Goal: Task Accomplishment & Management: Manage account settings

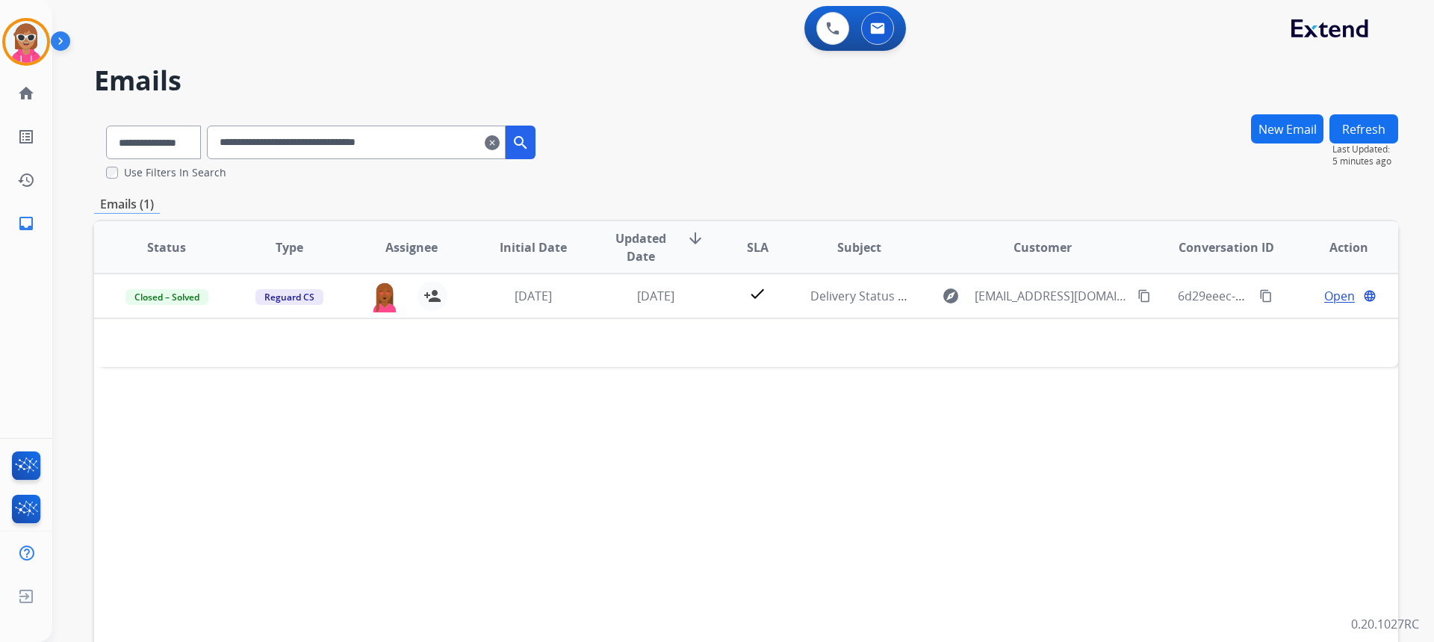
select select "**********"
click at [879, 37] on button at bounding box center [877, 28] width 33 height 33
click at [830, 32] on img at bounding box center [832, 28] width 13 height 13
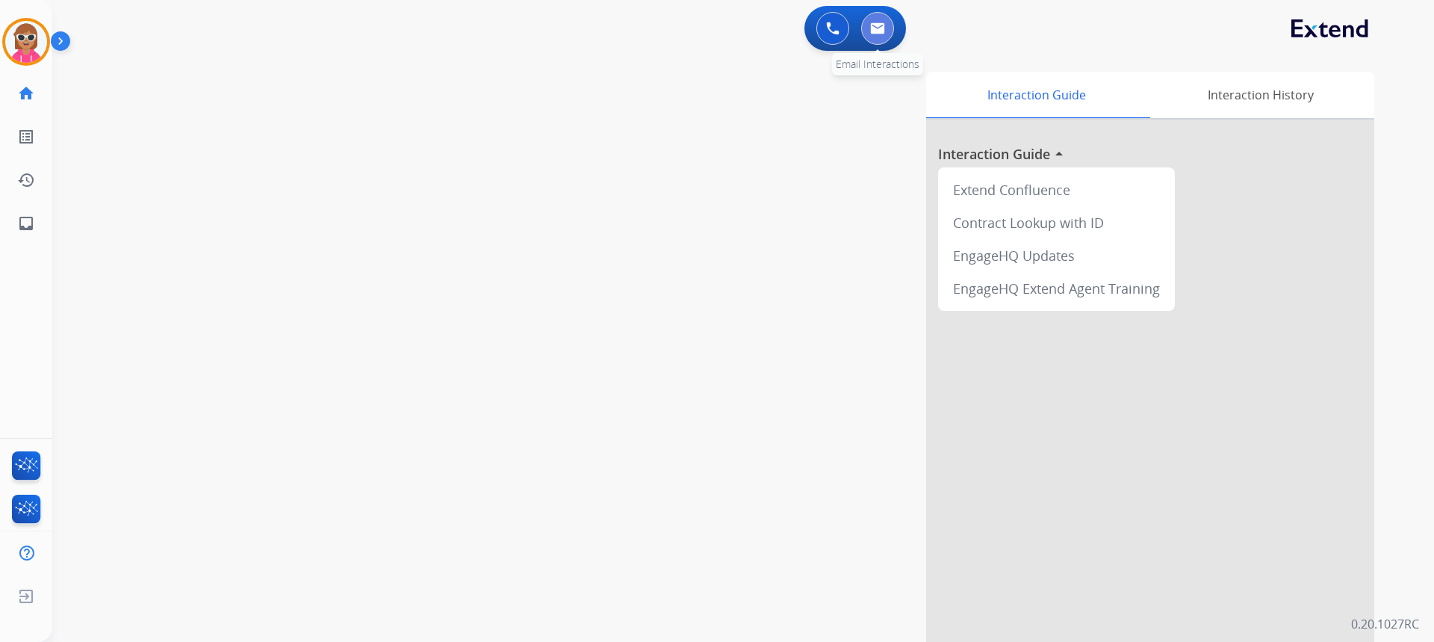
click at [865, 32] on button at bounding box center [877, 28] width 33 height 33
select select "**********"
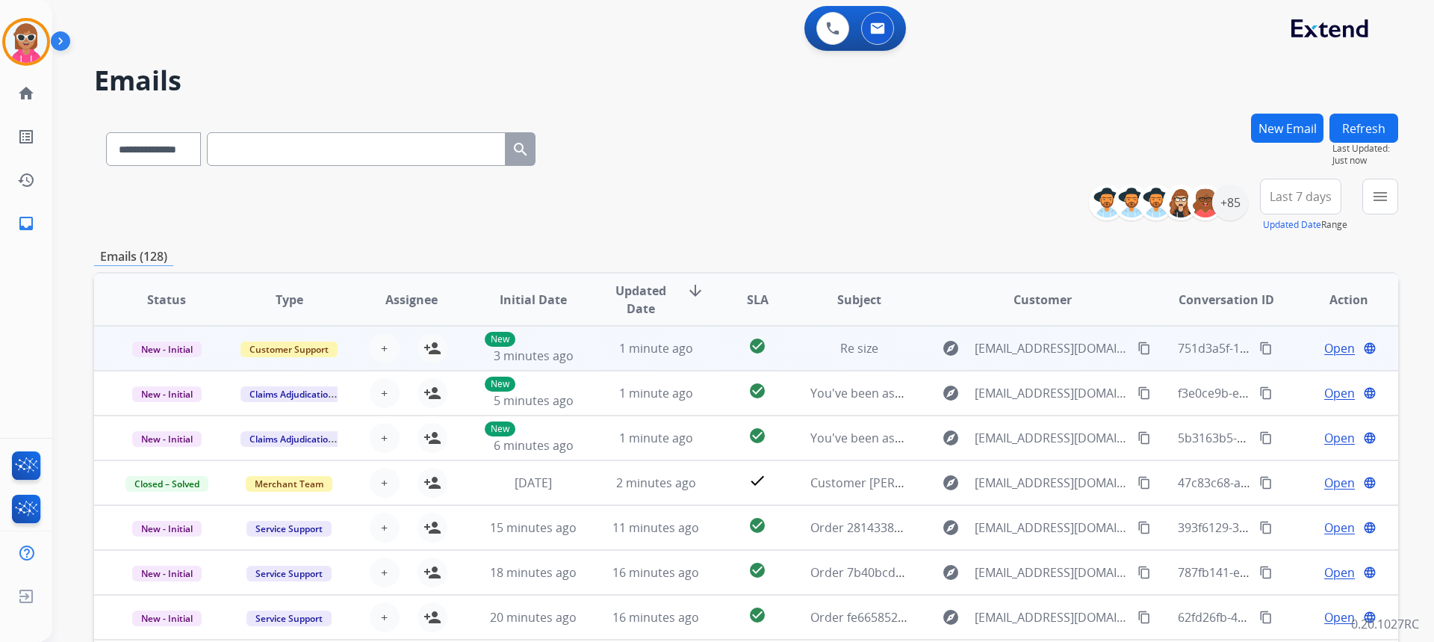
scroll to position [1, 0]
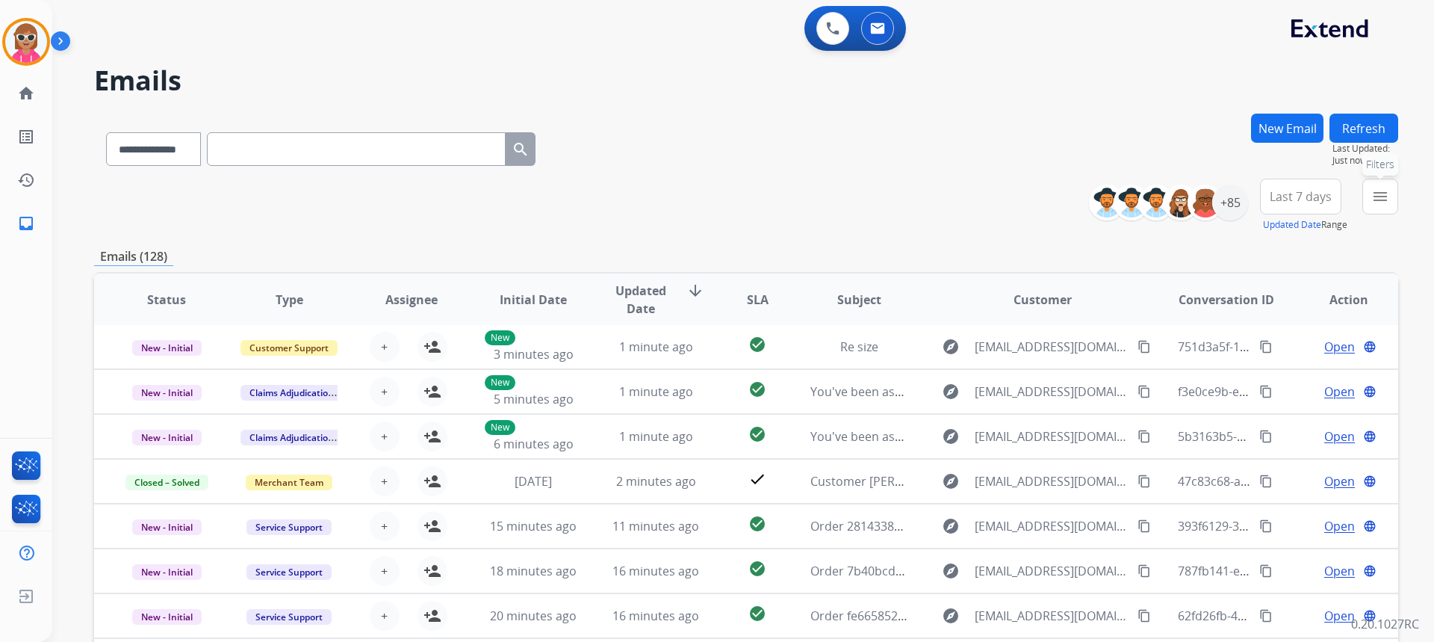
drag, startPoint x: 1386, startPoint y: 197, endPoint x: 1398, endPoint y: 188, distance: 15.5
click at [1400, 184] on div "**********" at bounding box center [743, 321] width 1382 height 642
click at [1377, 210] on button "menu Filters" at bounding box center [1380, 197] width 36 height 36
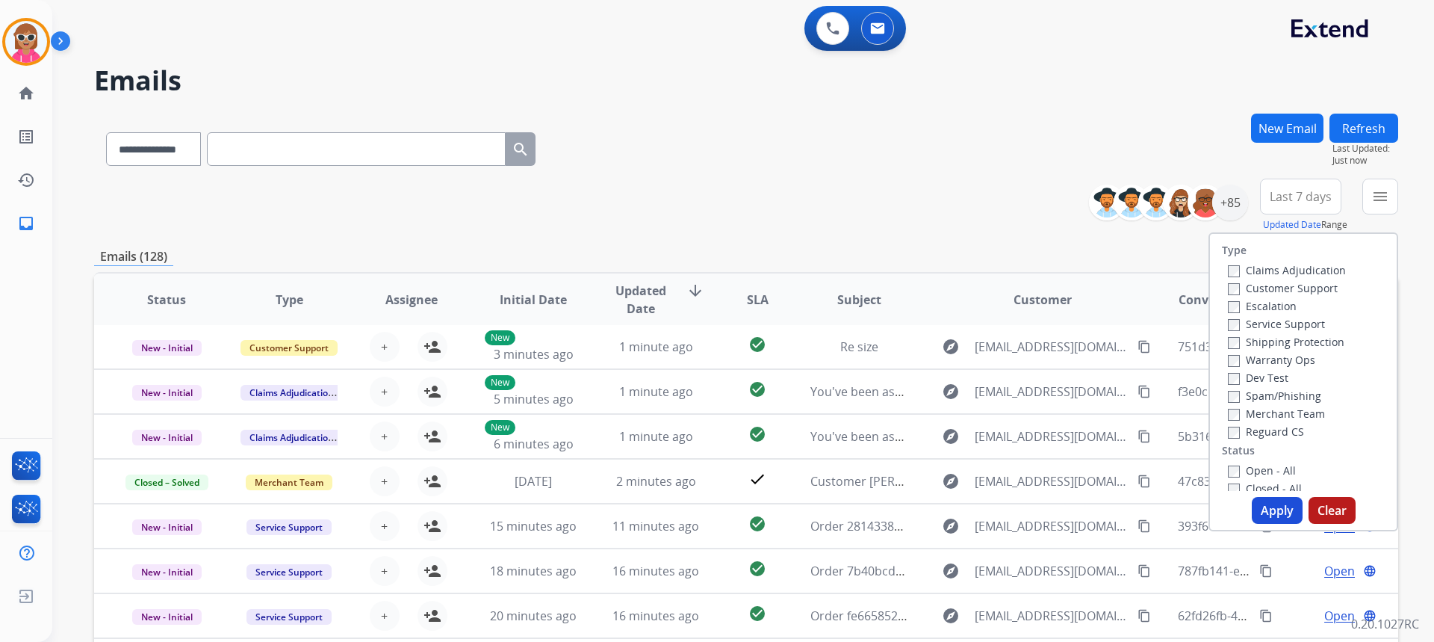
drag, startPoint x: 1289, startPoint y: 285, endPoint x: 1294, endPoint y: 295, distance: 10.7
click at [1291, 289] on label "Customer Support" at bounding box center [1283, 288] width 110 height 14
click at [1282, 347] on label "Shipping Protection" at bounding box center [1286, 342] width 117 height 14
drag, startPoint x: 1268, startPoint y: 428, endPoint x: 1269, endPoint y: 435, distance: 7.5
click at [1270, 430] on label "Reguard CS" at bounding box center [1266, 431] width 76 height 14
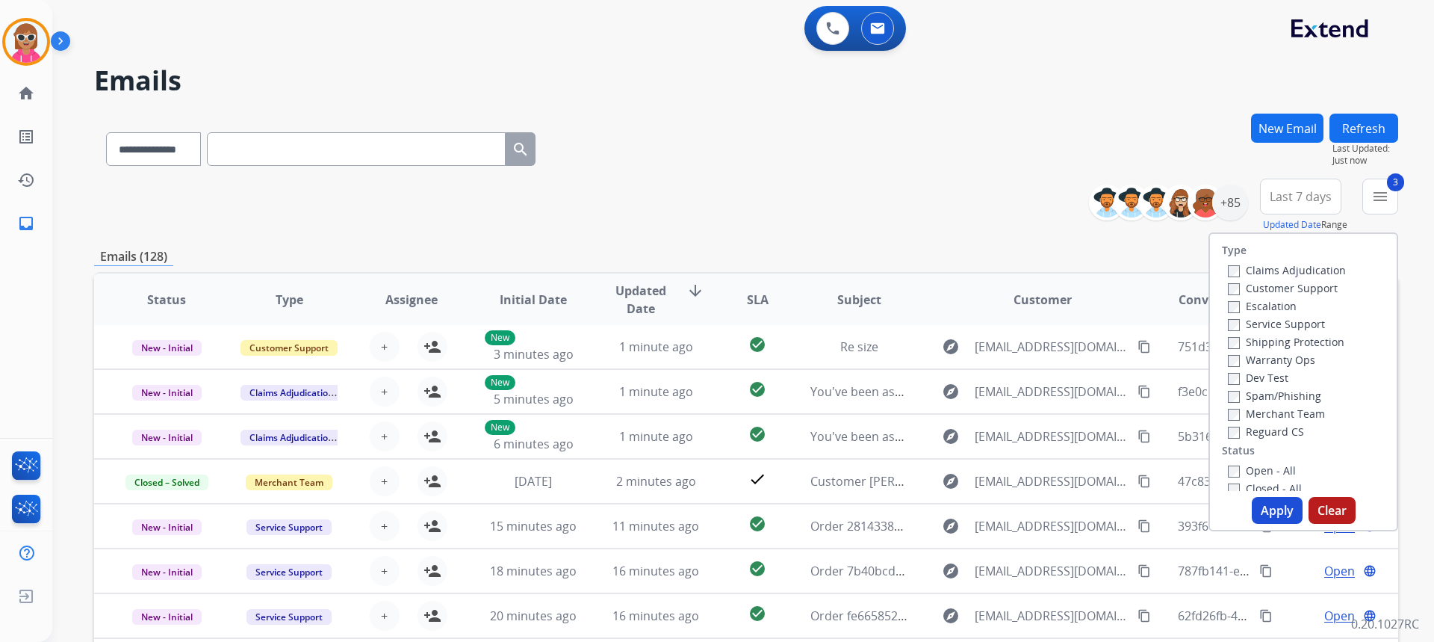
click at [1255, 467] on label "Open - All" at bounding box center [1262, 470] width 68 height 14
click at [1261, 504] on button "Apply" at bounding box center [1277, 510] width 51 height 27
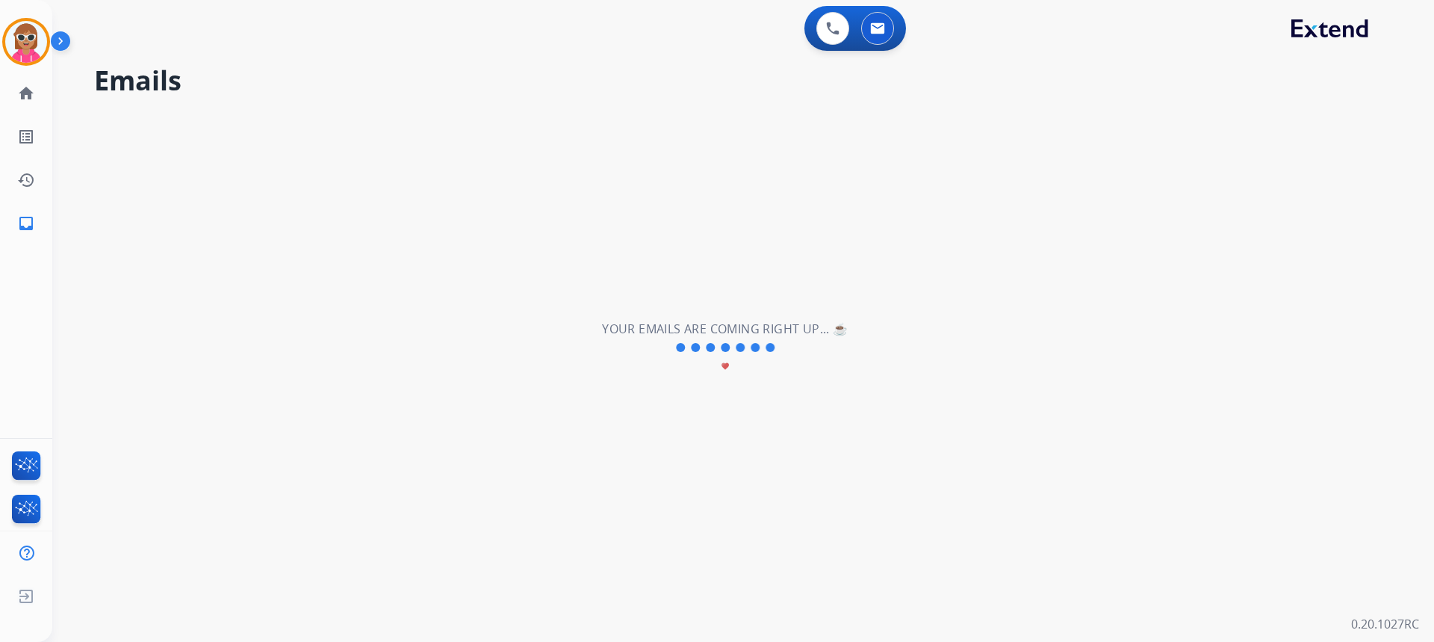
scroll to position [0, 0]
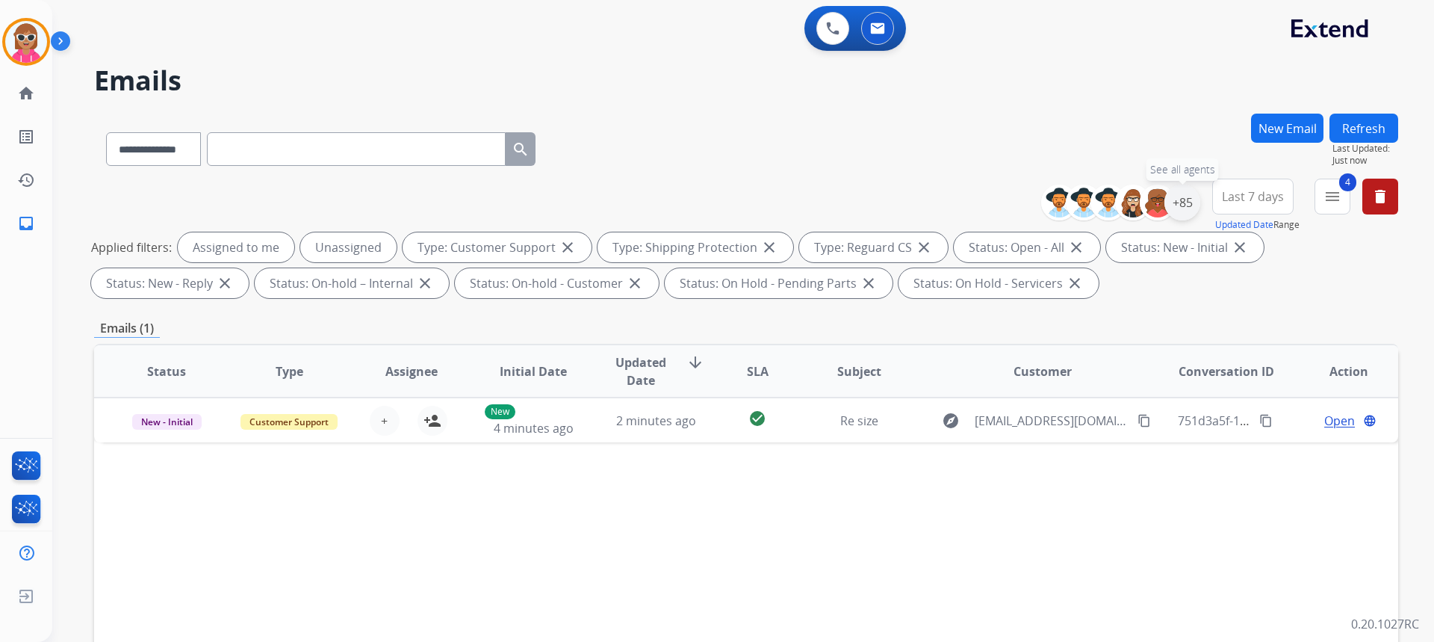
click at [1191, 201] on div "+85" at bounding box center [1182, 202] width 36 height 36
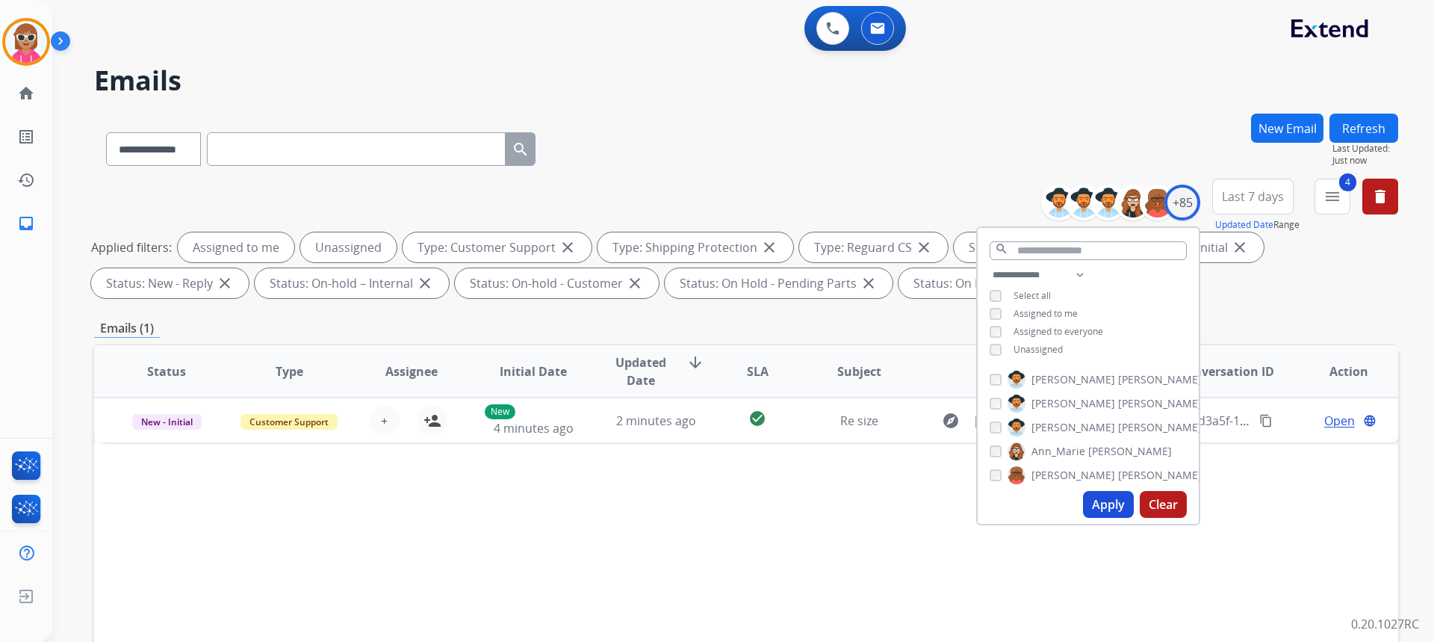
click at [1051, 314] on span "Assigned to me" at bounding box center [1046, 313] width 64 height 13
click at [1104, 496] on button "Apply" at bounding box center [1108, 504] width 51 height 27
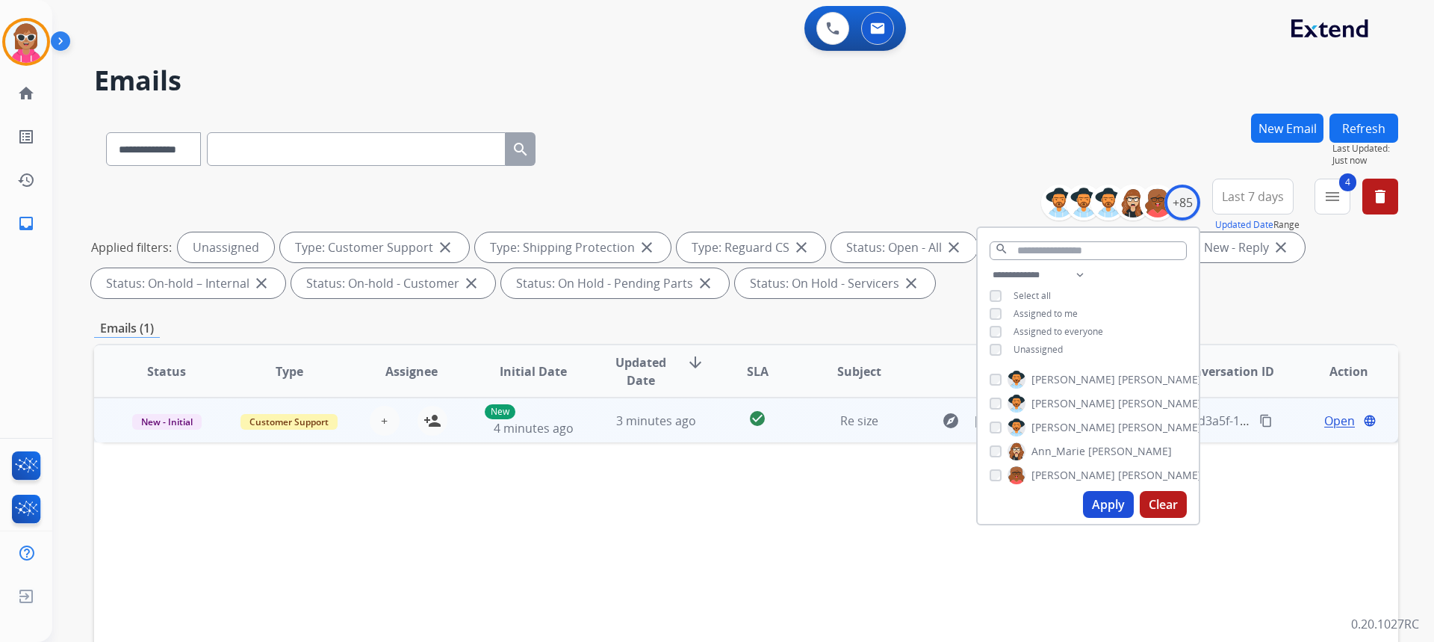
drag, startPoint x: 760, startPoint y: 443, endPoint x: 769, endPoint y: 440, distance: 10.2
click at [766, 442] on div "Status Type Assignee Initial Date Updated Date arrow_downward SLA Subject Custo…" at bounding box center [746, 594] width 1304 height 500
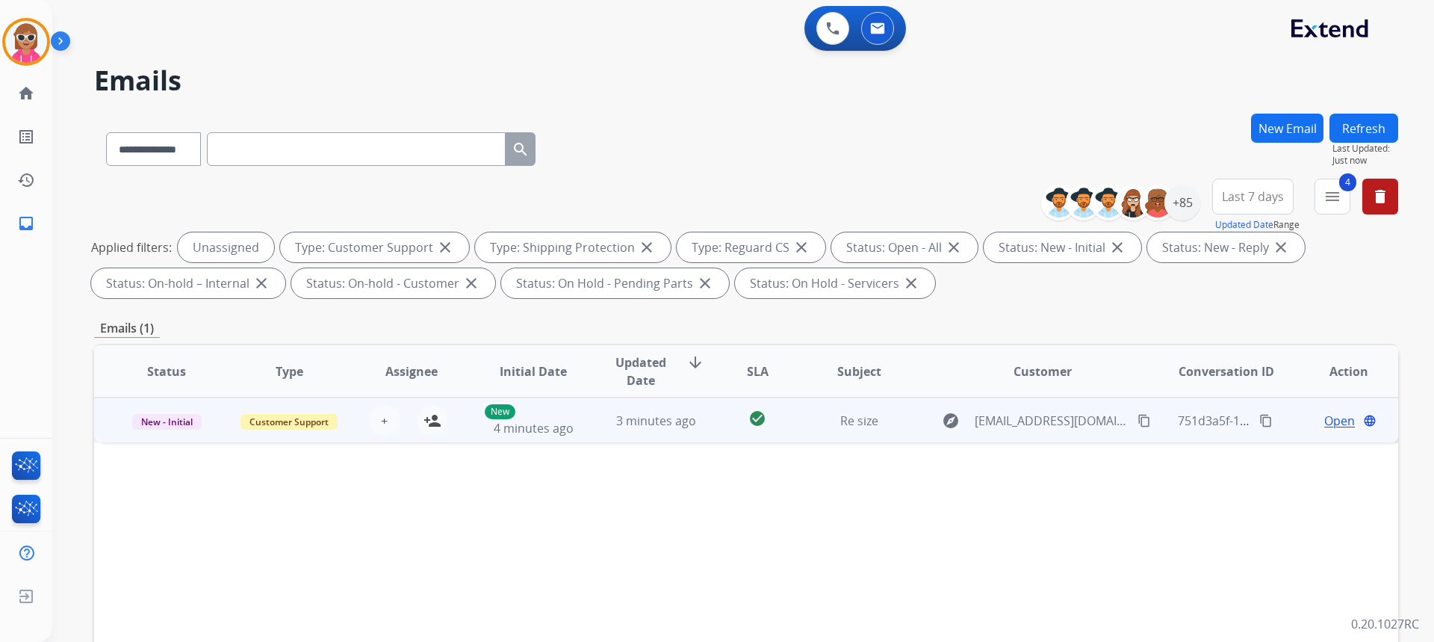
click at [769, 438] on td "check_circle" at bounding box center [745, 419] width 81 height 45
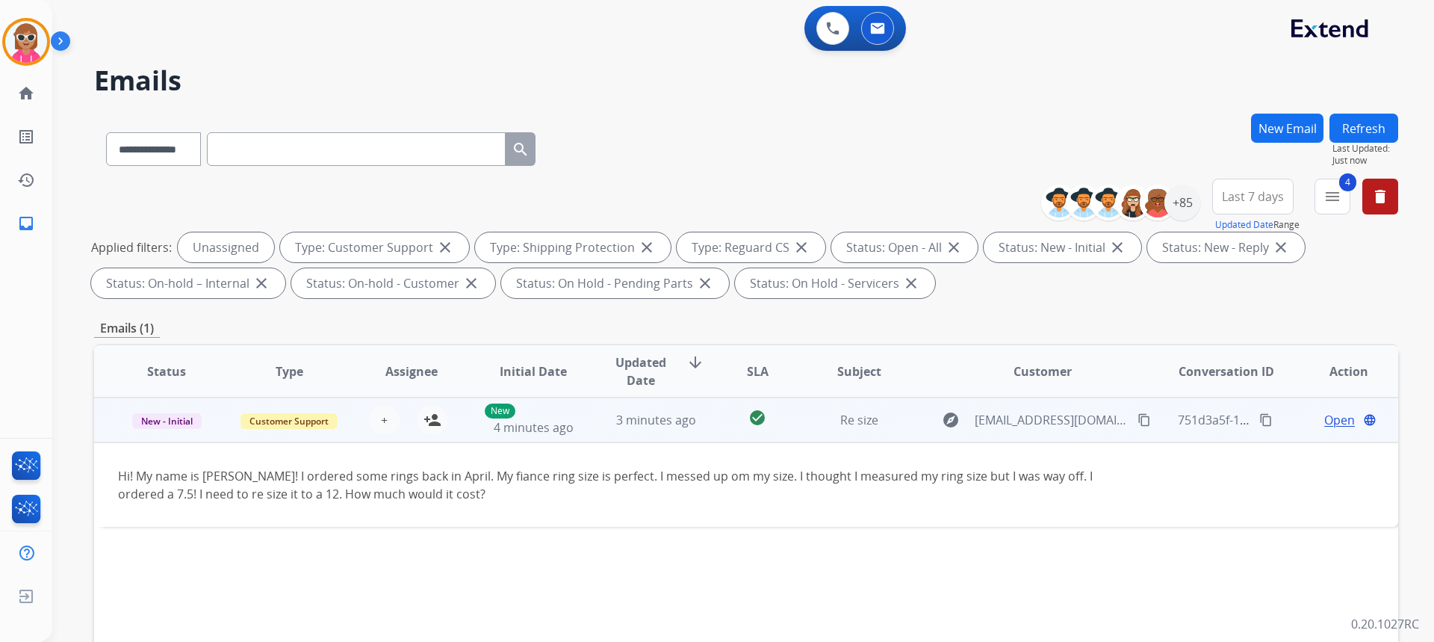
drag, startPoint x: 638, startPoint y: 486, endPoint x: 675, endPoint y: 504, distance: 41.4
click at [675, 504] on td "Hi! My name is [PERSON_NAME]! I ordered some rings back in April. My fiance rin…" at bounding box center [624, 484] width 1060 height 84
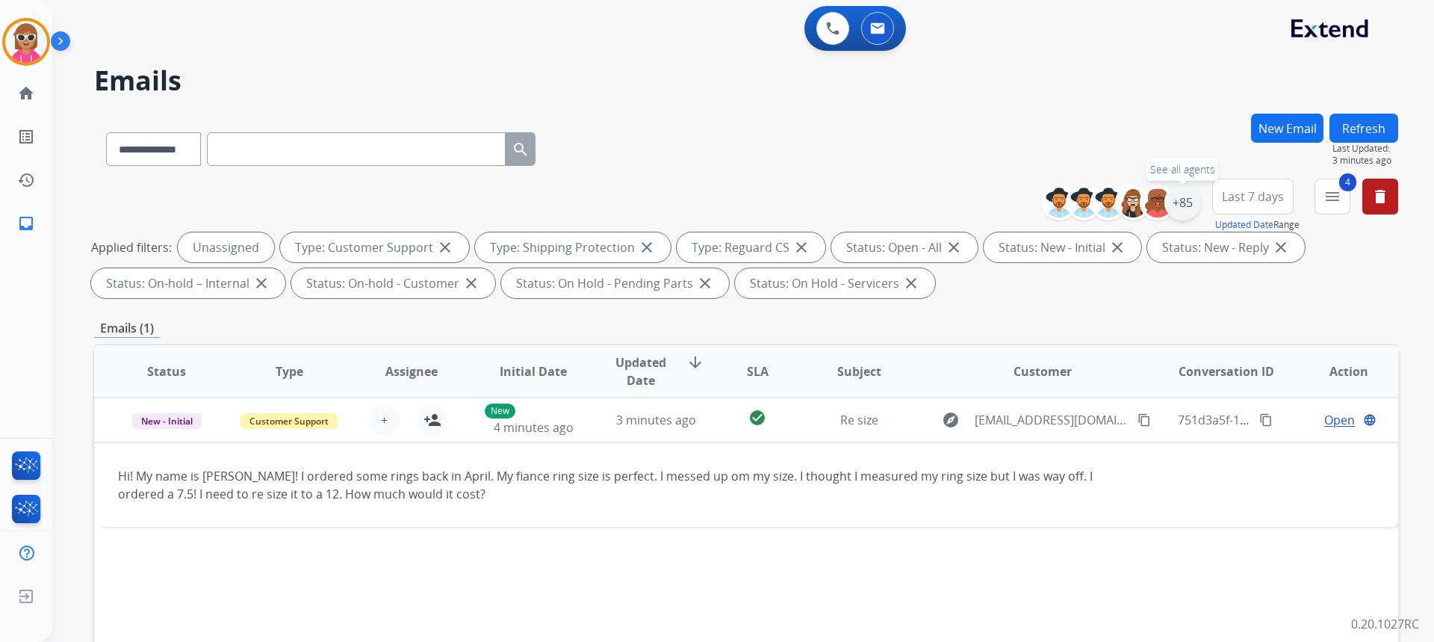
click at [1188, 208] on div "+85" at bounding box center [1182, 202] width 36 height 36
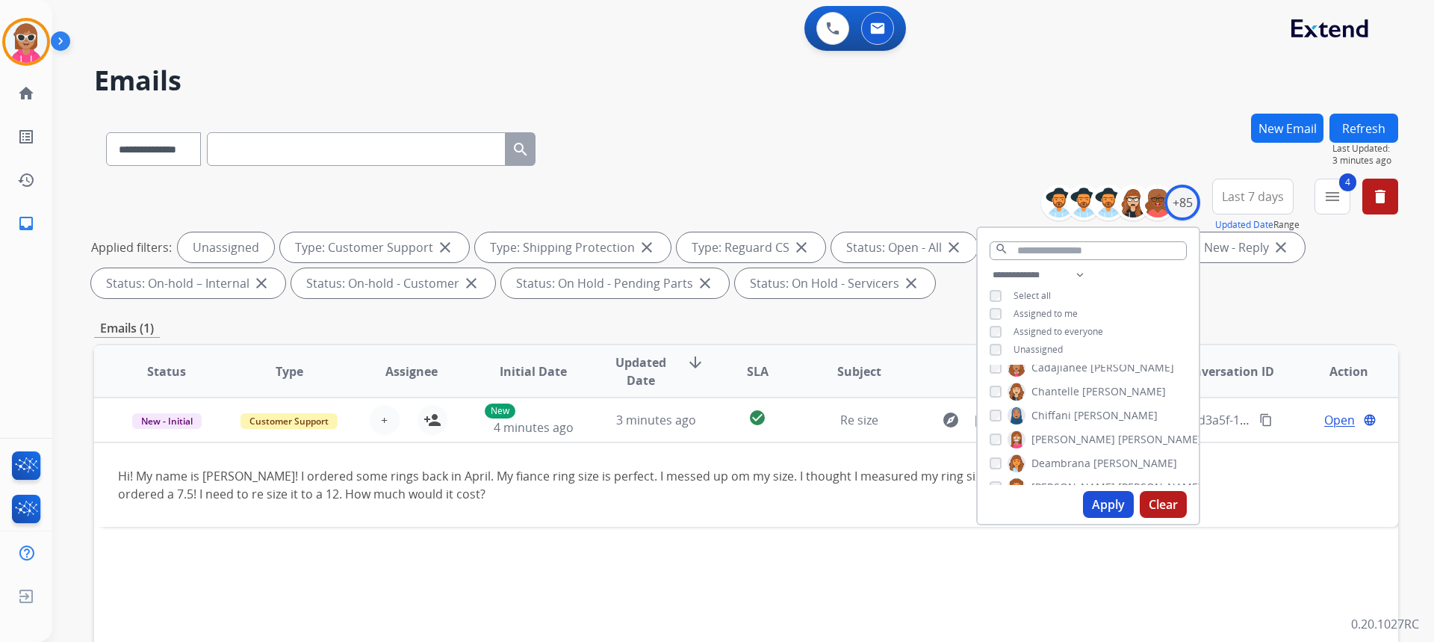
scroll to position [373, 0]
drag, startPoint x: 1064, startPoint y: 429, endPoint x: 1077, endPoint y: 438, distance: 16.0
click at [1067, 431] on span "[PERSON_NAME]" at bounding box center [1073, 436] width 84 height 15
click at [1079, 442] on label "[PERSON_NAME]" at bounding box center [1105, 436] width 194 height 18
click at [1095, 494] on button "Apply" at bounding box center [1108, 504] width 51 height 27
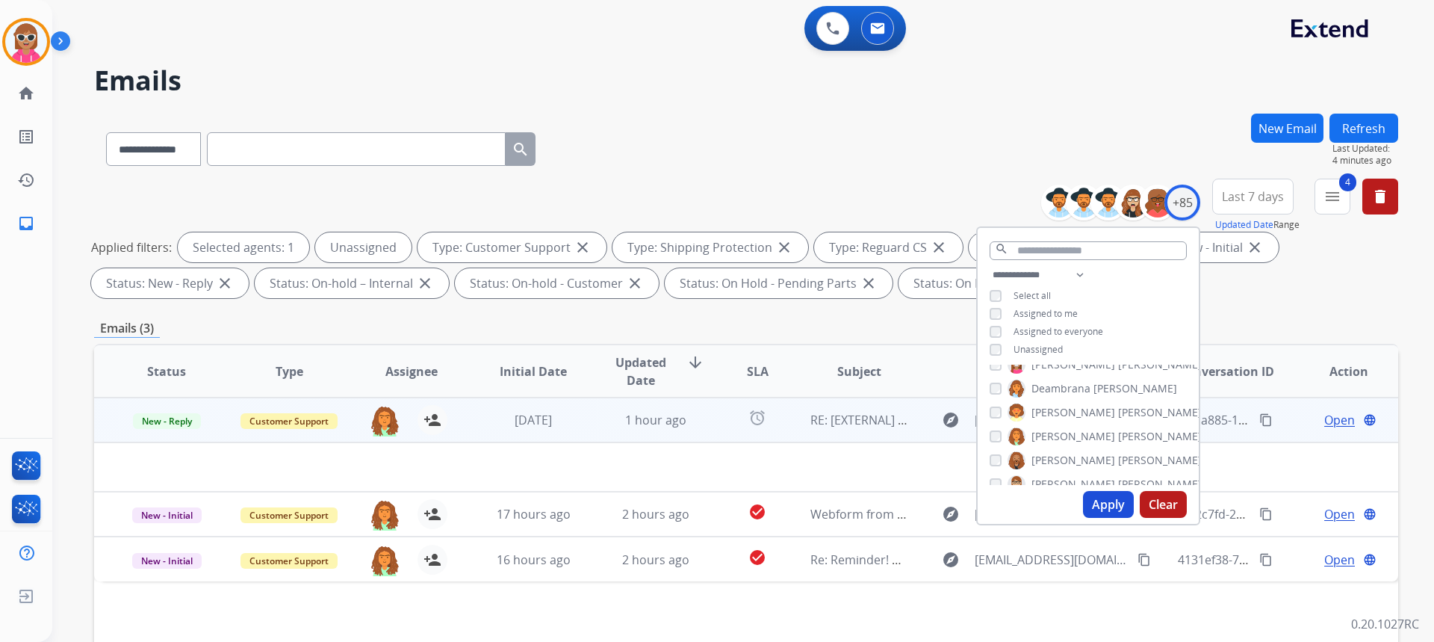
click at [723, 432] on td "alarm" at bounding box center [745, 419] width 81 height 45
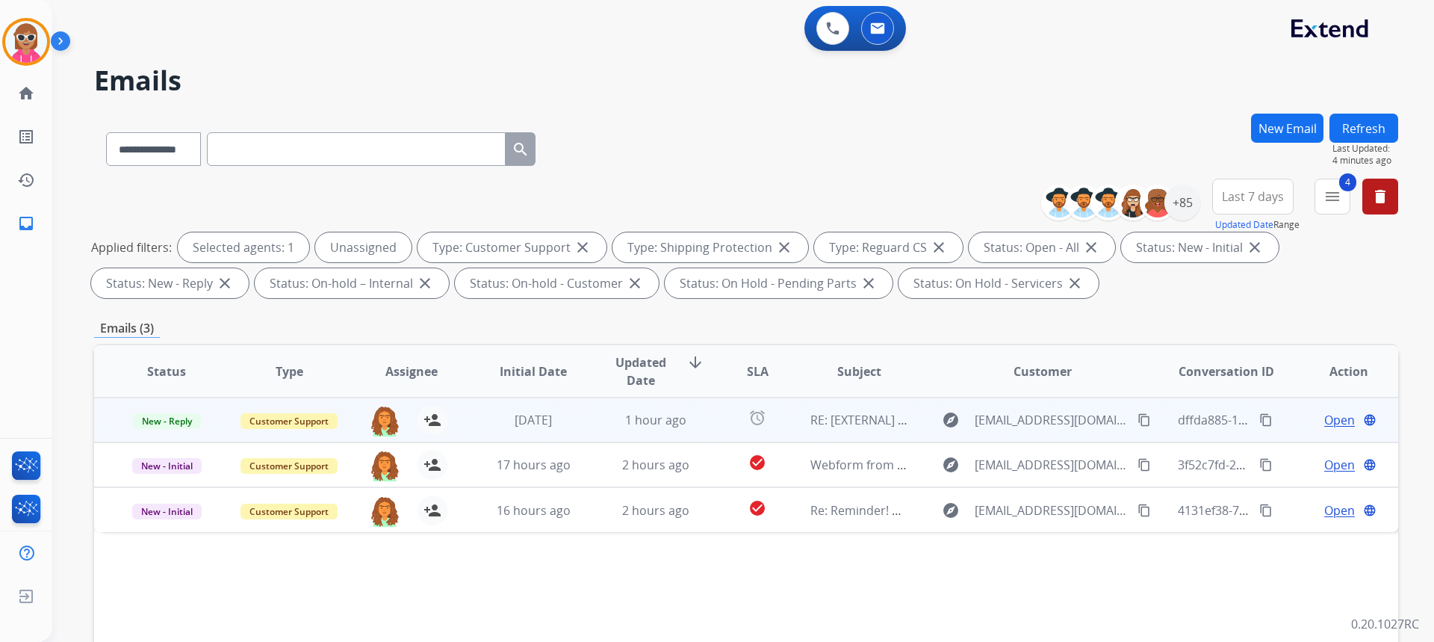
click at [727, 432] on td "alarm" at bounding box center [745, 419] width 81 height 45
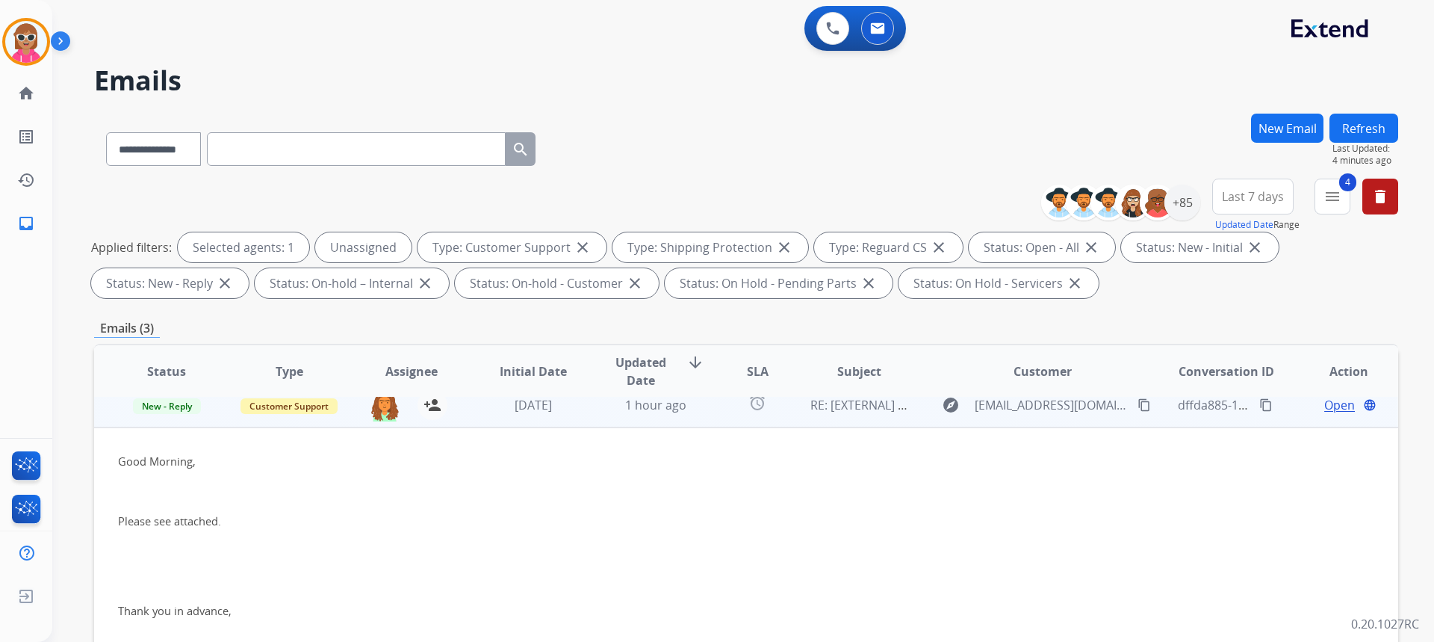
scroll to position [0, 0]
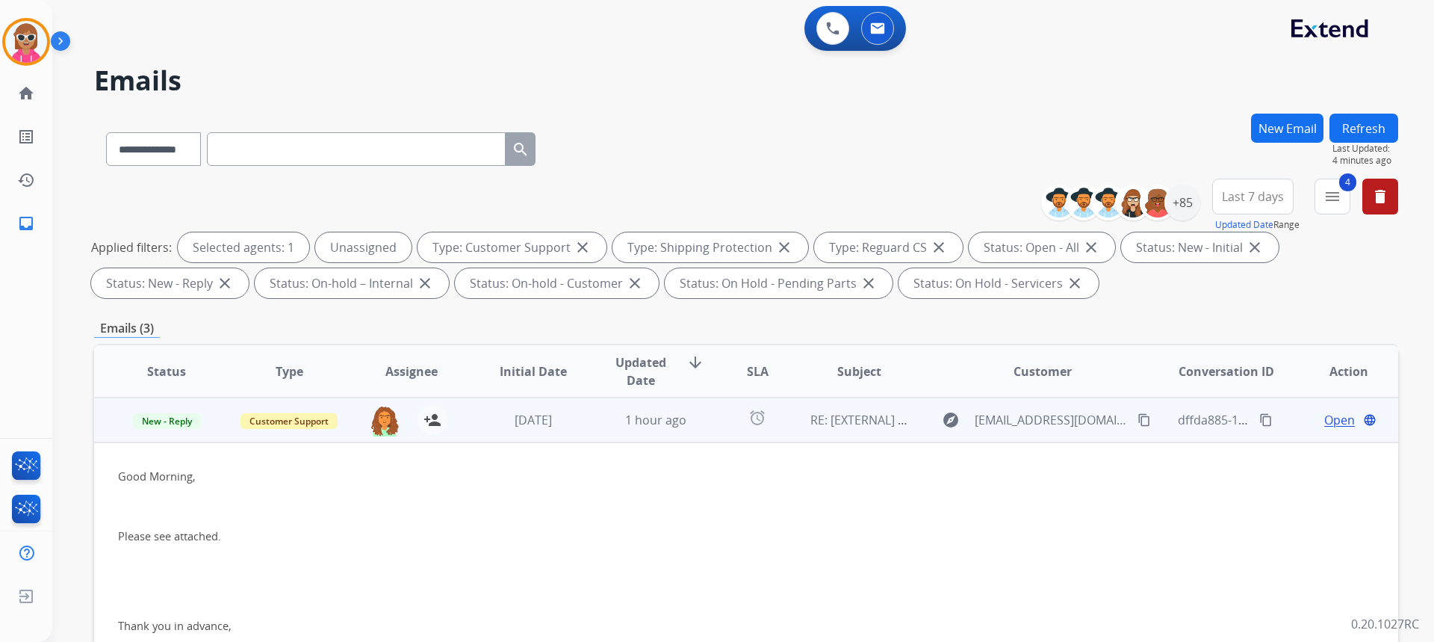
click at [570, 438] on td "[DATE]" at bounding box center [522, 419] width 122 height 45
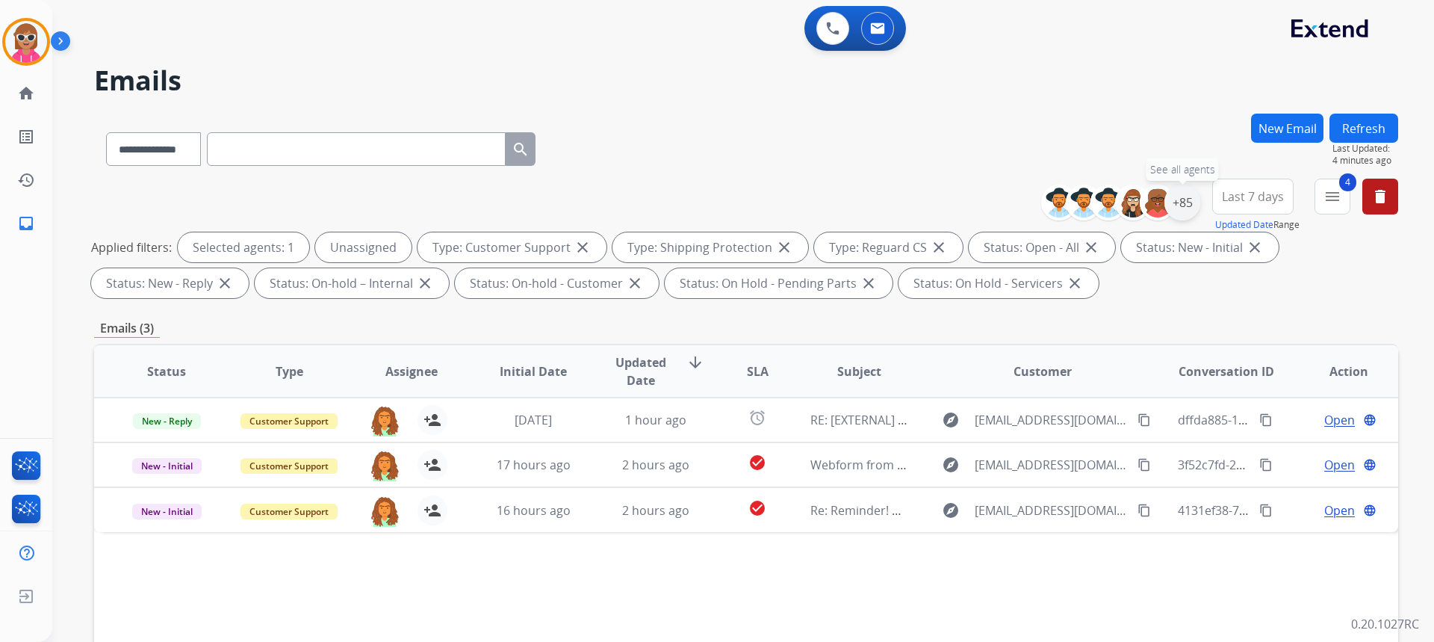
click at [1182, 199] on div "+85" at bounding box center [1182, 202] width 36 height 36
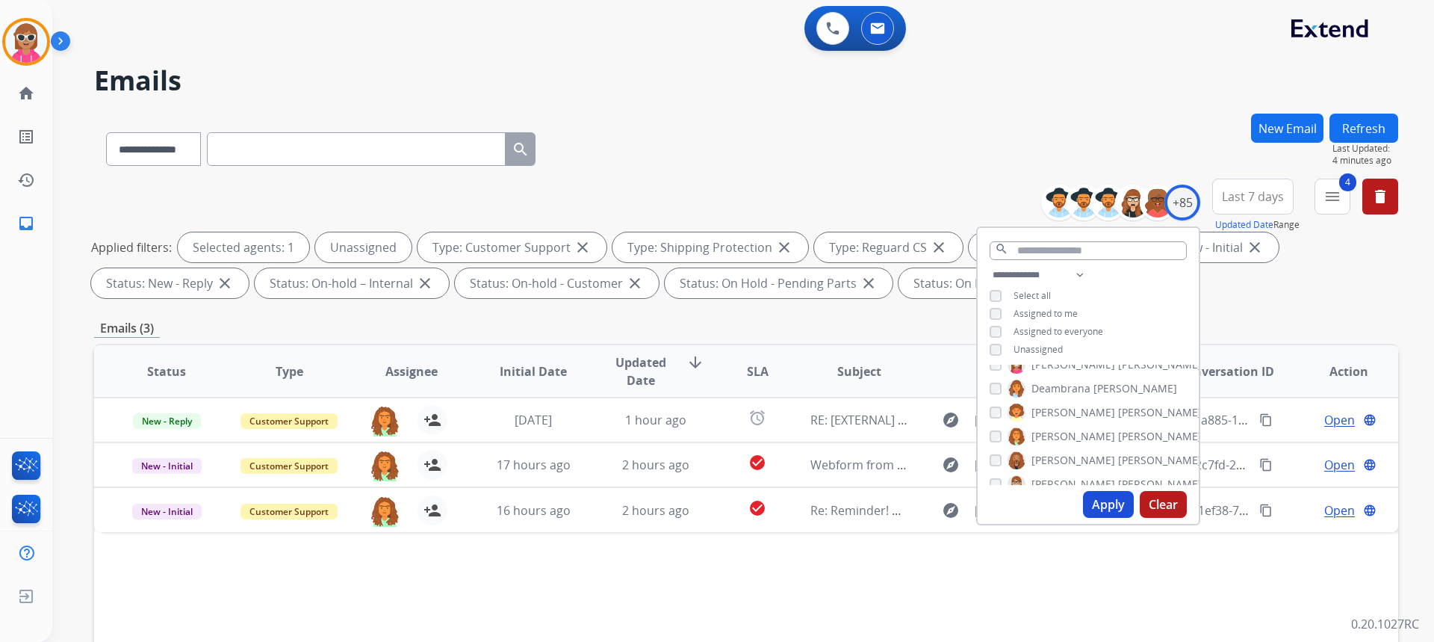
click at [1102, 497] on button "Apply" at bounding box center [1108, 504] width 51 height 27
click at [1023, 352] on span "Unassigned" at bounding box center [1038, 349] width 49 height 13
click at [1091, 496] on button "Apply" at bounding box center [1108, 504] width 51 height 27
click at [1172, 212] on div "+85" at bounding box center [1182, 202] width 36 height 36
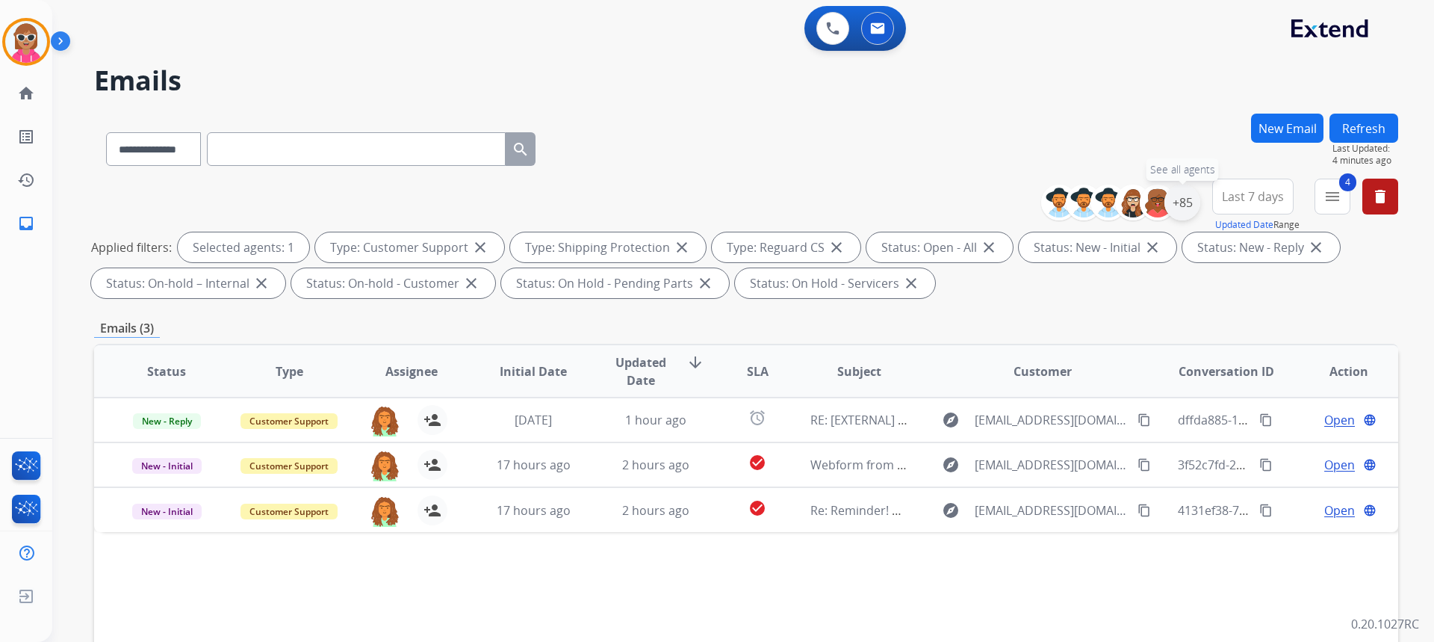
click at [1194, 202] on div "+85" at bounding box center [1182, 202] width 36 height 36
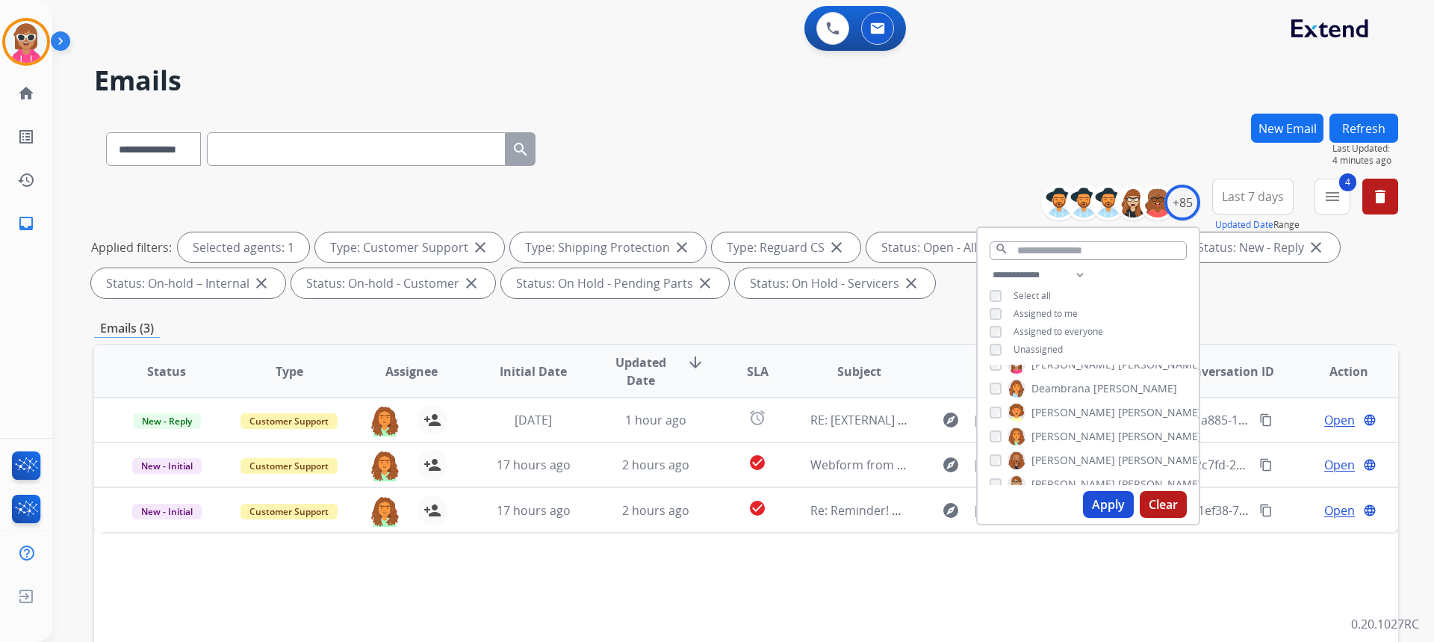
click at [1045, 339] on div "**********" at bounding box center [1088, 314] width 221 height 96
click at [1044, 343] on span "Unassigned" at bounding box center [1038, 349] width 49 height 13
click at [1097, 492] on button "Apply" at bounding box center [1108, 504] width 51 height 27
click at [824, 32] on button at bounding box center [832, 28] width 33 height 33
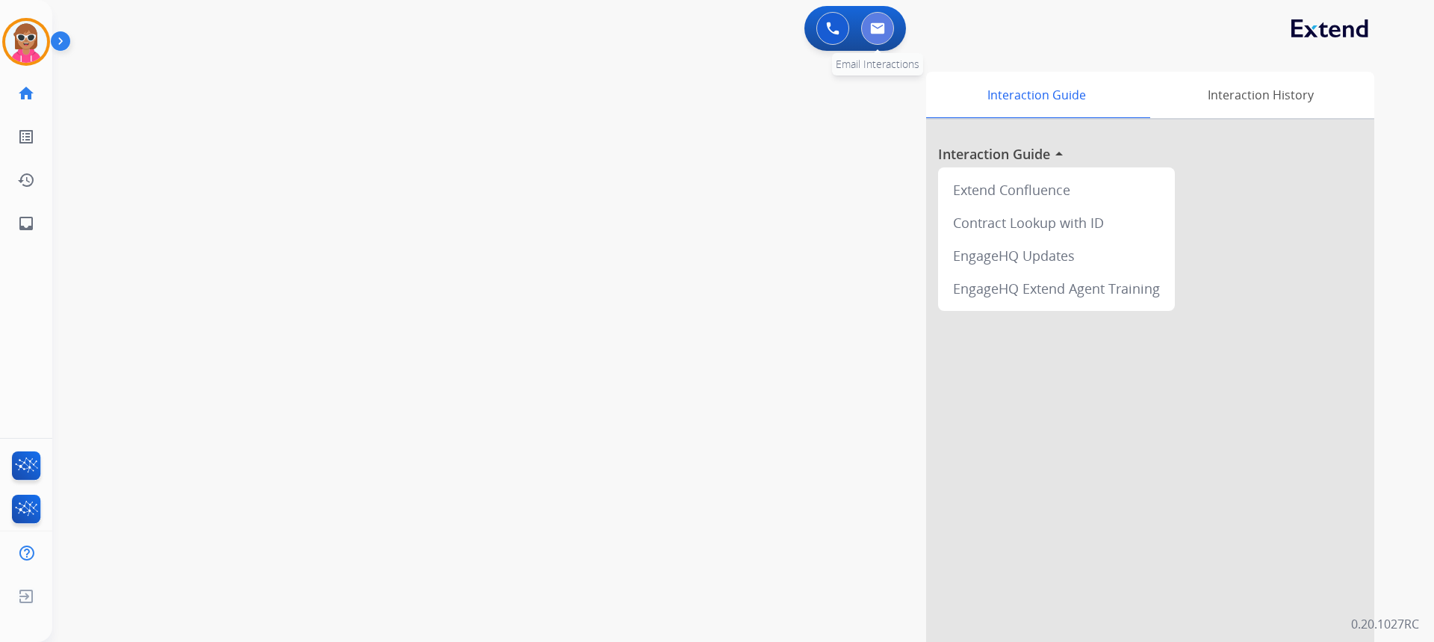
click at [873, 30] on img at bounding box center [877, 28] width 15 height 12
select select "**********"
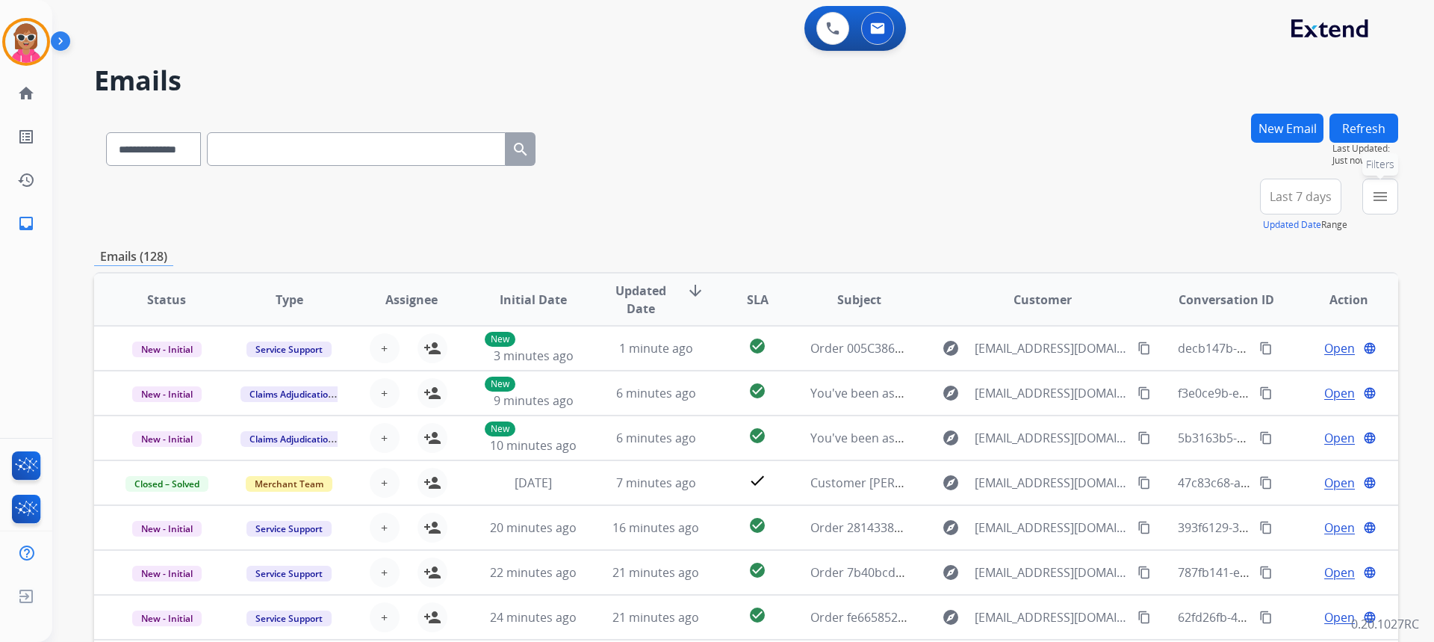
click at [1364, 197] on button "menu Filters" at bounding box center [1380, 197] width 36 height 36
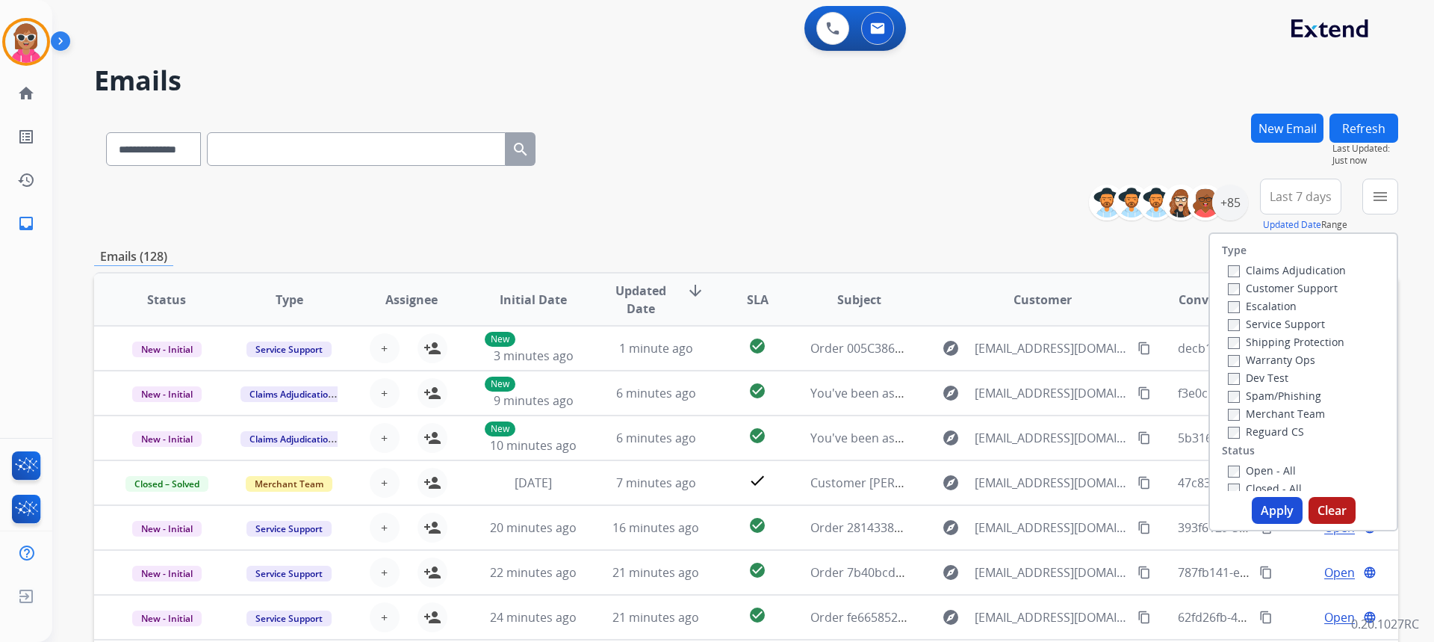
drag, startPoint x: 1281, startPoint y: 286, endPoint x: 1273, endPoint y: 353, distance: 67.7
click at [1279, 286] on label "Customer Support" at bounding box center [1283, 288] width 110 height 14
drag, startPoint x: 1265, startPoint y: 431, endPoint x: 1277, endPoint y: 379, distance: 53.1
click at [1265, 426] on label "Reguard CS" at bounding box center [1266, 431] width 76 height 14
drag, startPoint x: 1272, startPoint y: 343, endPoint x: 1269, endPoint y: 368, distance: 25.6
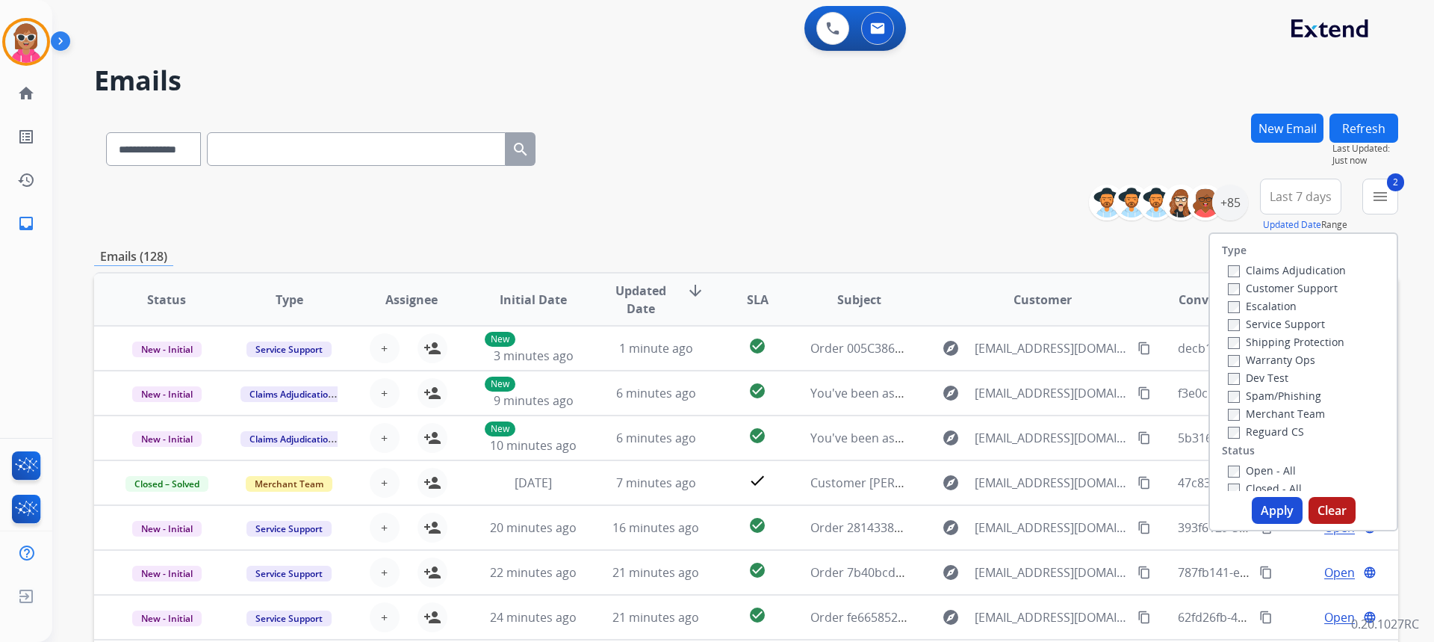
click at [1272, 344] on label "Shipping Protection" at bounding box center [1286, 342] width 117 height 14
click at [1248, 465] on label "Open - All" at bounding box center [1262, 470] width 68 height 14
click at [1276, 507] on button "Apply" at bounding box center [1277, 510] width 51 height 27
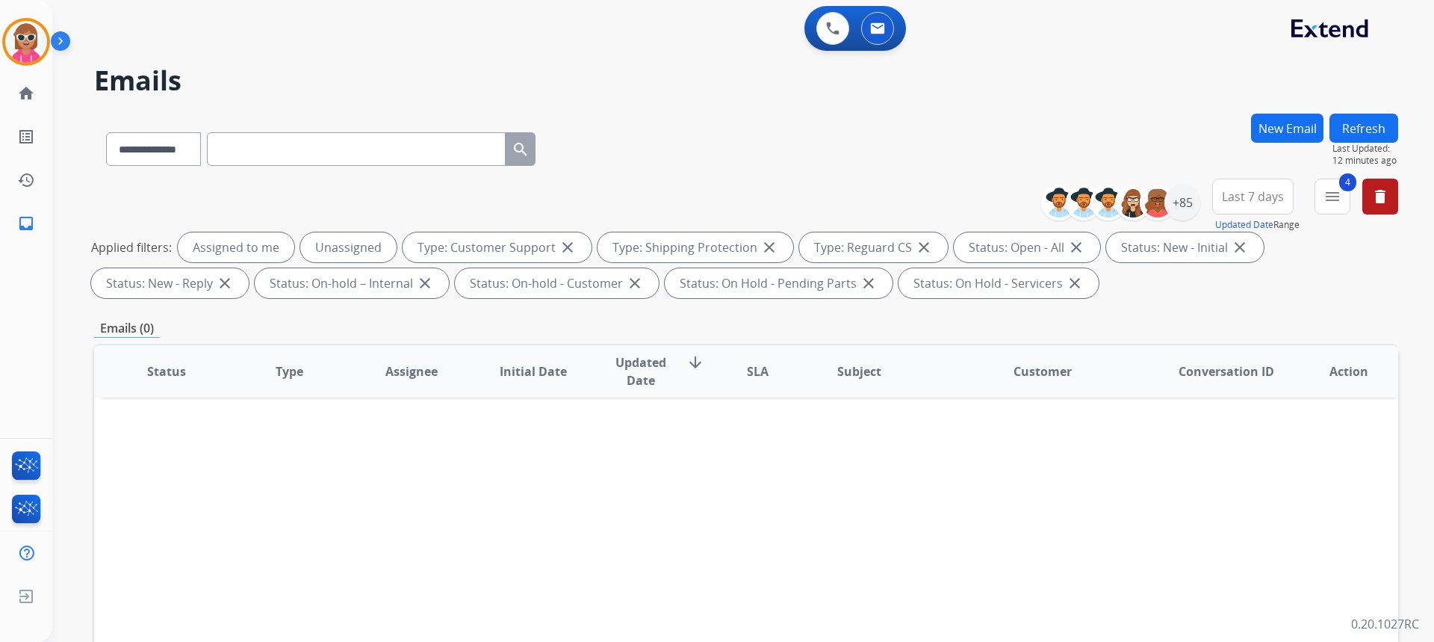
drag, startPoint x: 1372, startPoint y: 122, endPoint x: 1344, endPoint y: 122, distance: 28.4
click at [1371, 122] on button "Refresh" at bounding box center [1363, 128] width 69 height 29
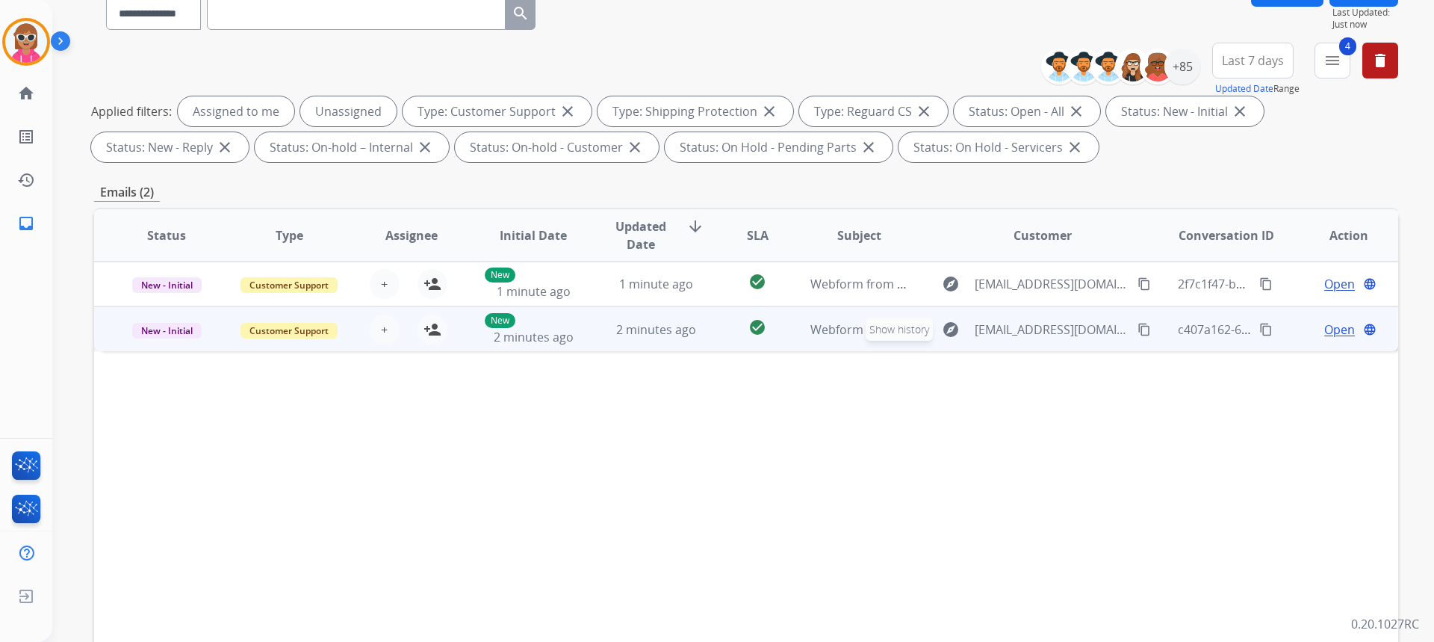
scroll to position [149, 0]
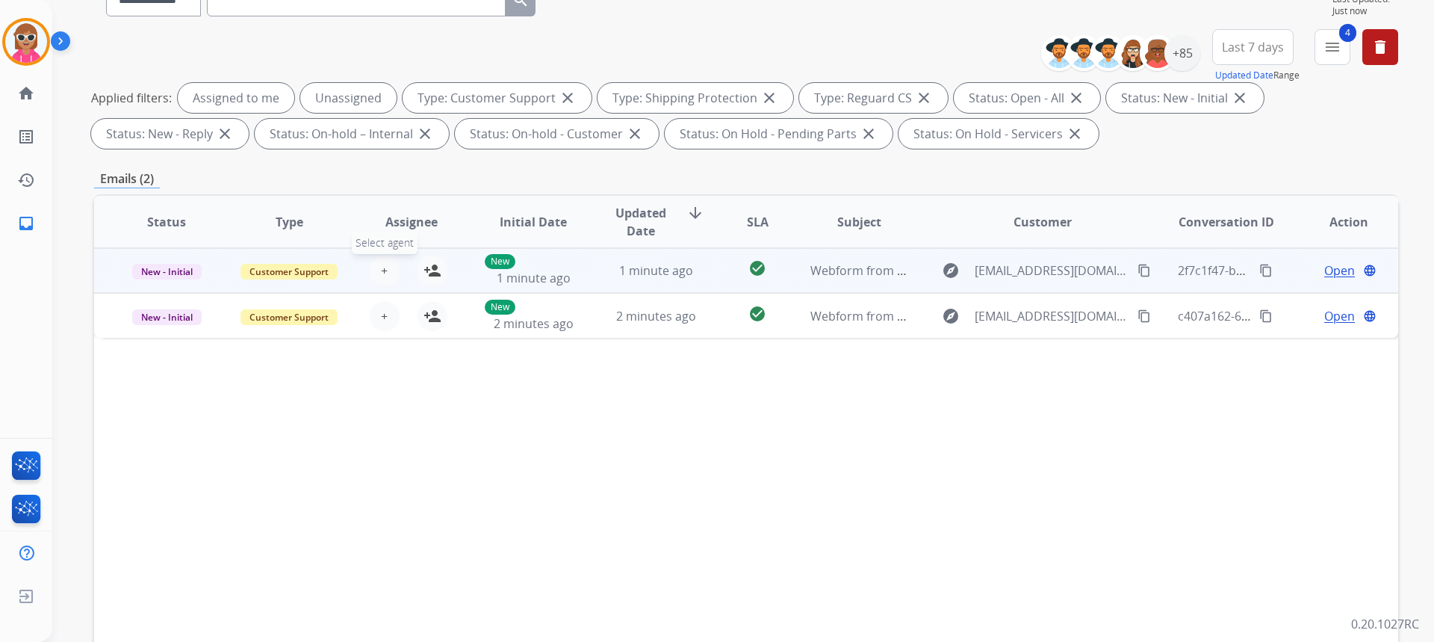
click at [382, 276] on span "+" at bounding box center [384, 270] width 7 height 18
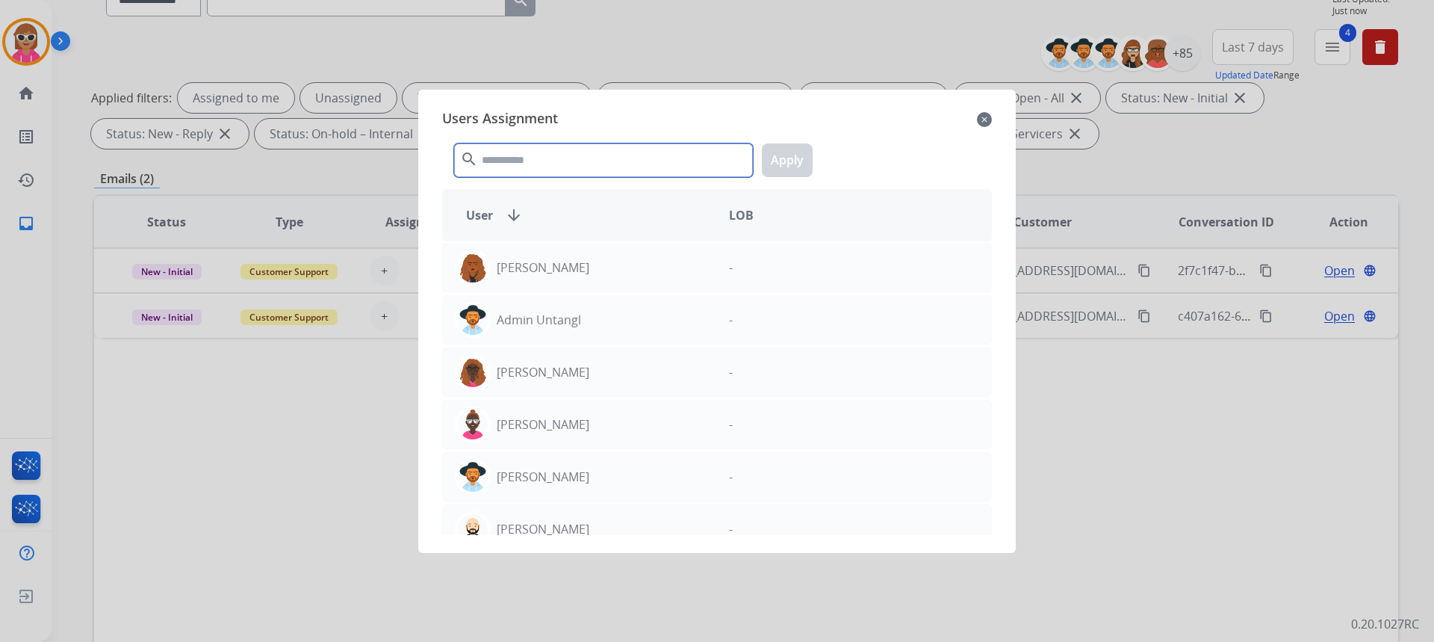
drag, startPoint x: 516, startPoint y: 174, endPoint x: 360, endPoint y: 188, distance: 156.7
click at [513, 177] on div "search Apply" at bounding box center [717, 157] width 550 height 52
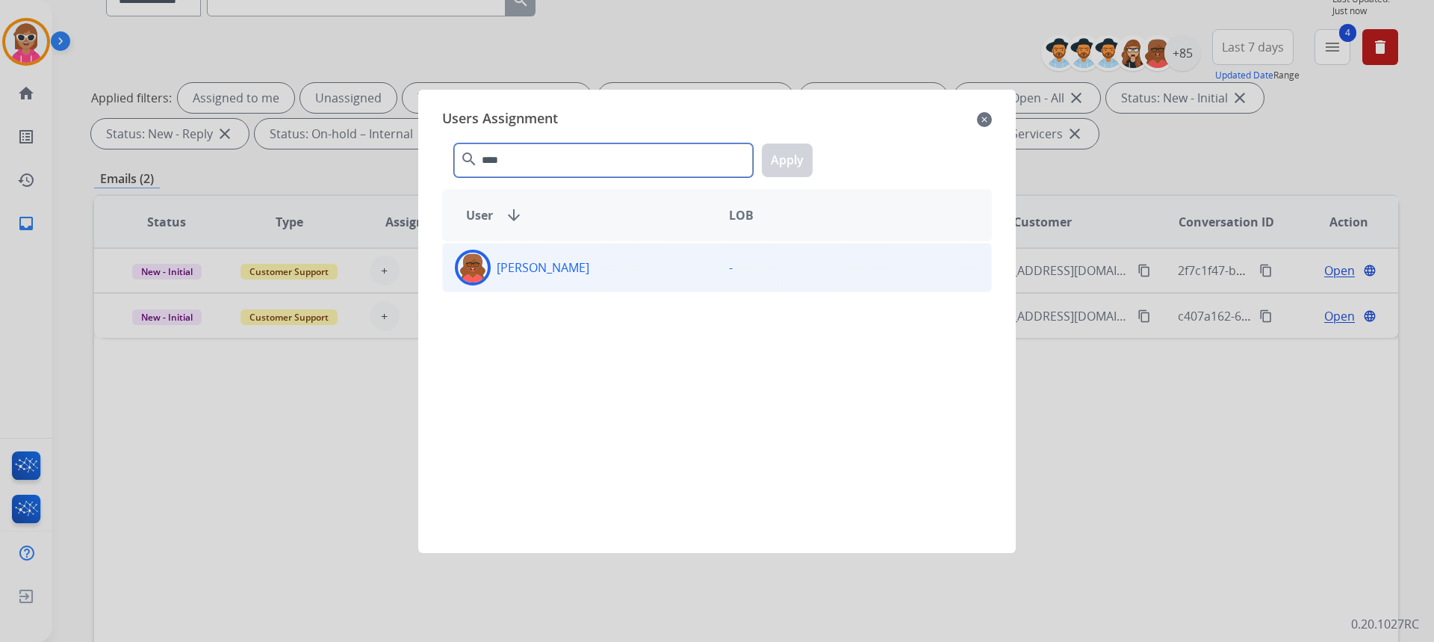
type input "****"
drag, startPoint x: 638, startPoint y: 273, endPoint x: 663, endPoint y: 273, distance: 24.6
click at [639, 279] on div "[PERSON_NAME]" at bounding box center [580, 267] width 274 height 36
click at [790, 173] on button "Apply" at bounding box center [787, 160] width 51 height 34
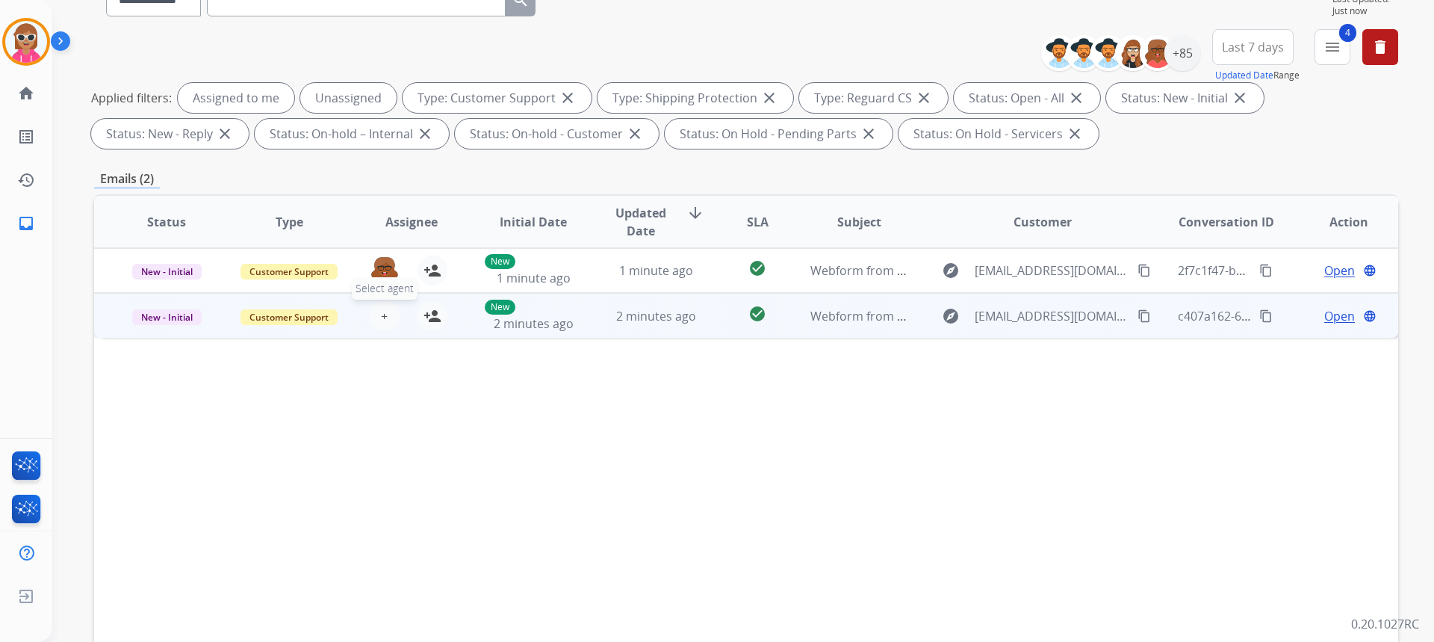
click at [375, 314] on button "+ Select agent" at bounding box center [385, 316] width 30 height 30
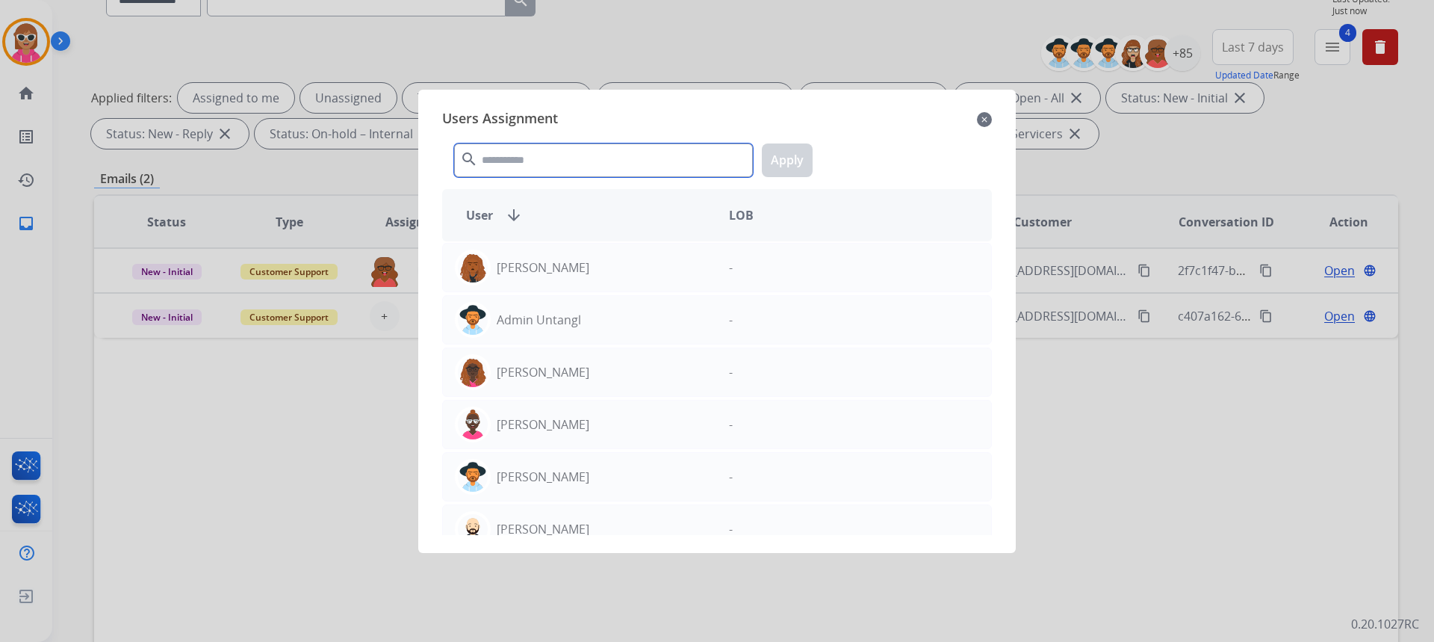
click at [515, 173] on input "text" at bounding box center [603, 160] width 299 height 34
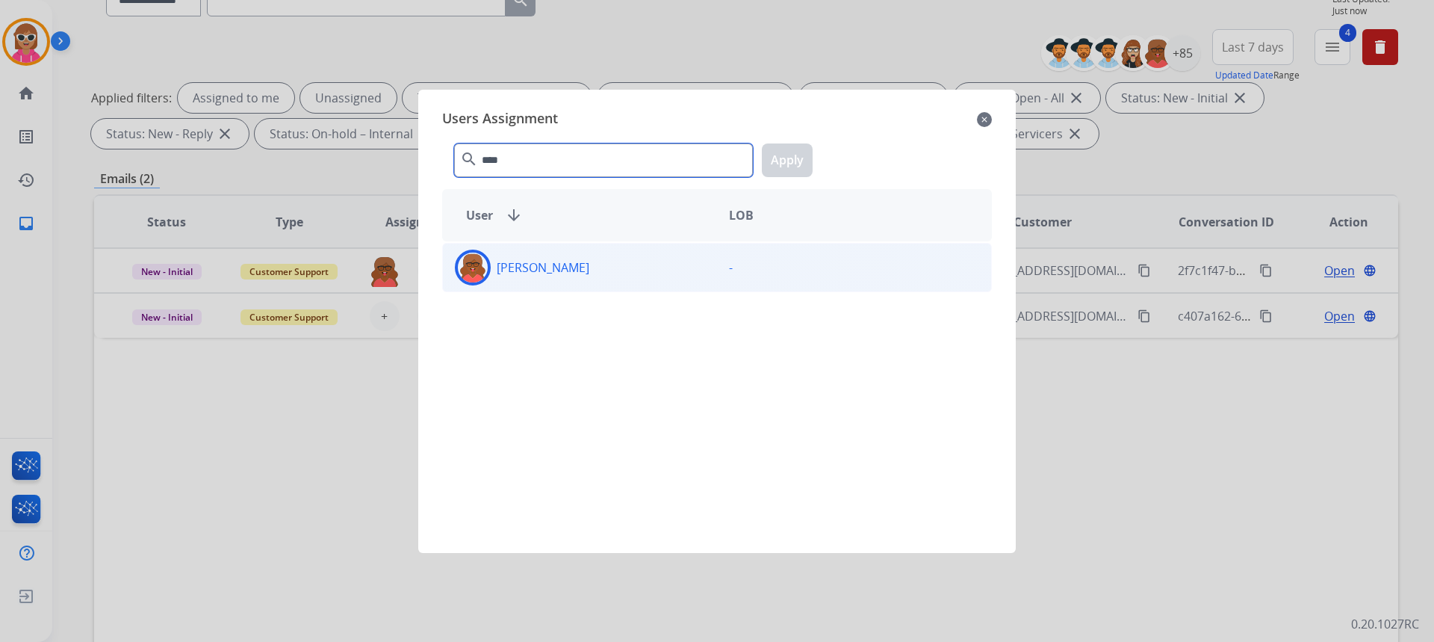
type input "****"
click at [681, 275] on div "[PERSON_NAME]" at bounding box center [580, 267] width 274 height 36
click at [795, 176] on div "**** search Apply" at bounding box center [717, 157] width 550 height 52
click at [778, 155] on button "Apply" at bounding box center [787, 160] width 51 height 34
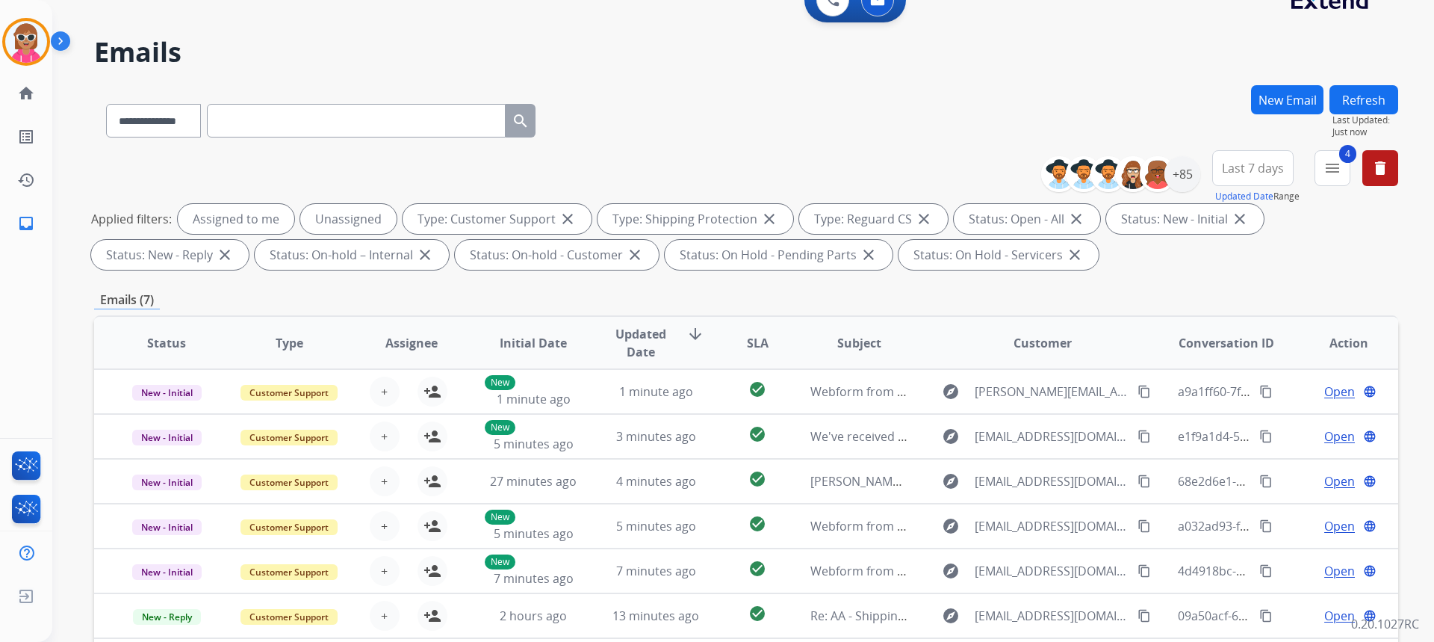
scroll to position [0, 0]
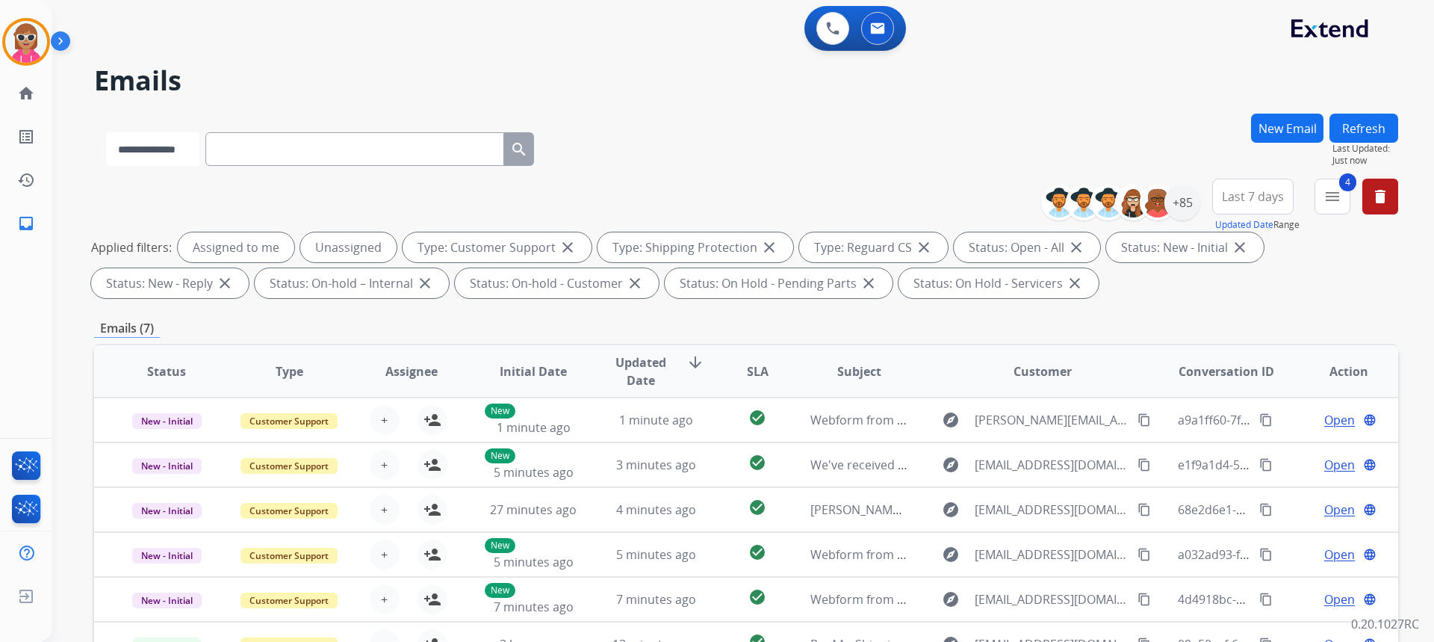
click at [182, 150] on select "**********" at bounding box center [152, 149] width 93 height 34
select select "**********"
click at [106, 132] on select "**********" at bounding box center [152, 149] width 93 height 34
paste input "**********"
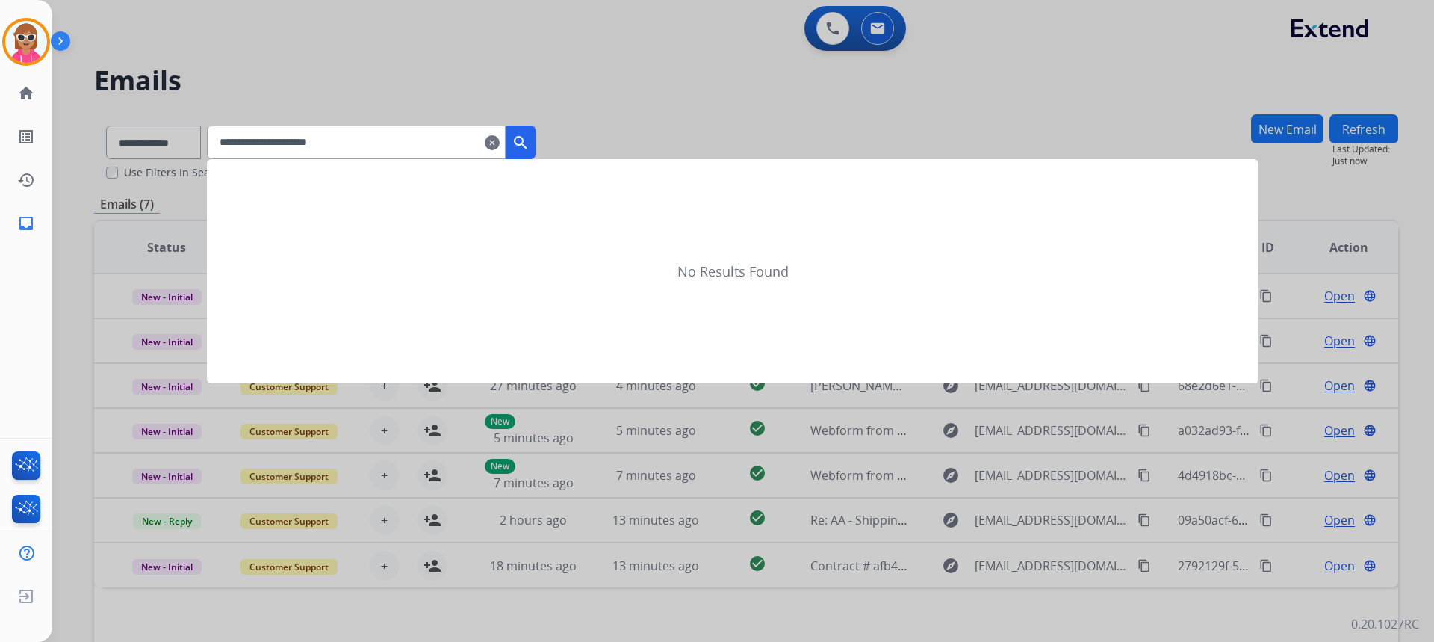
type input "**********"
click at [530, 148] on mat-icon "search" at bounding box center [521, 143] width 18 height 18
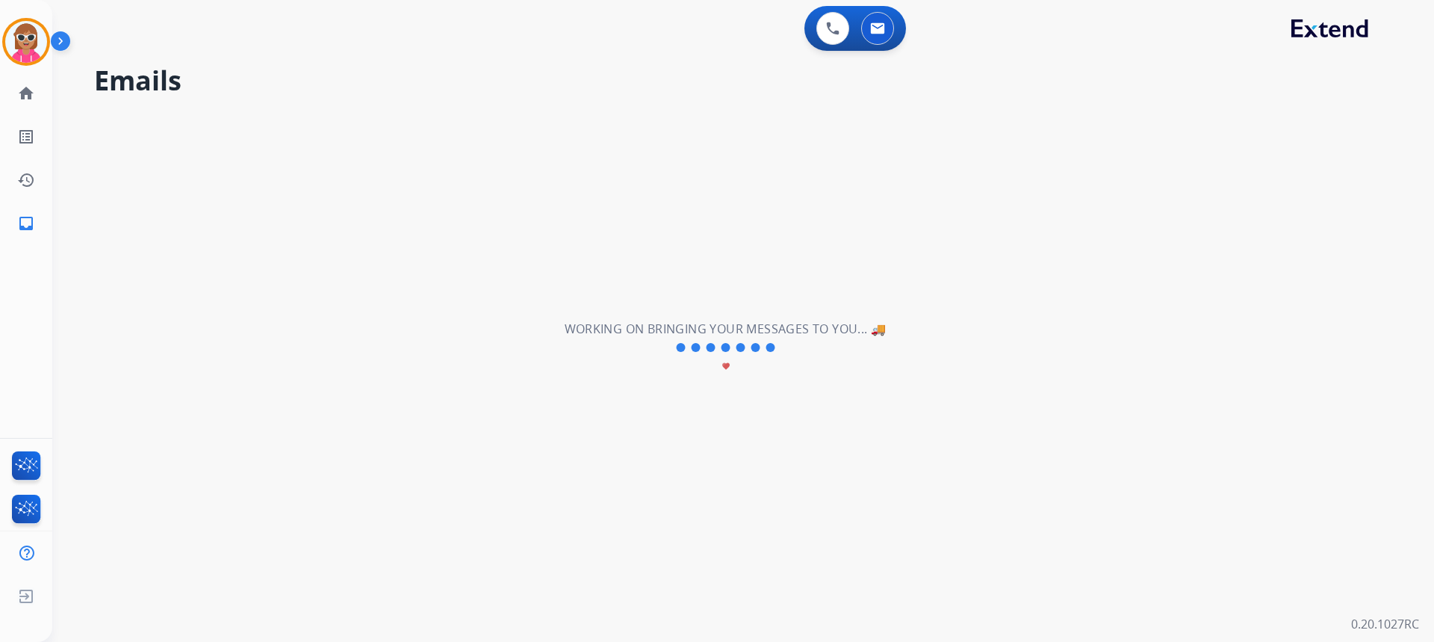
click at [919, 409] on div "**********" at bounding box center [725, 348] width 1346 height 588
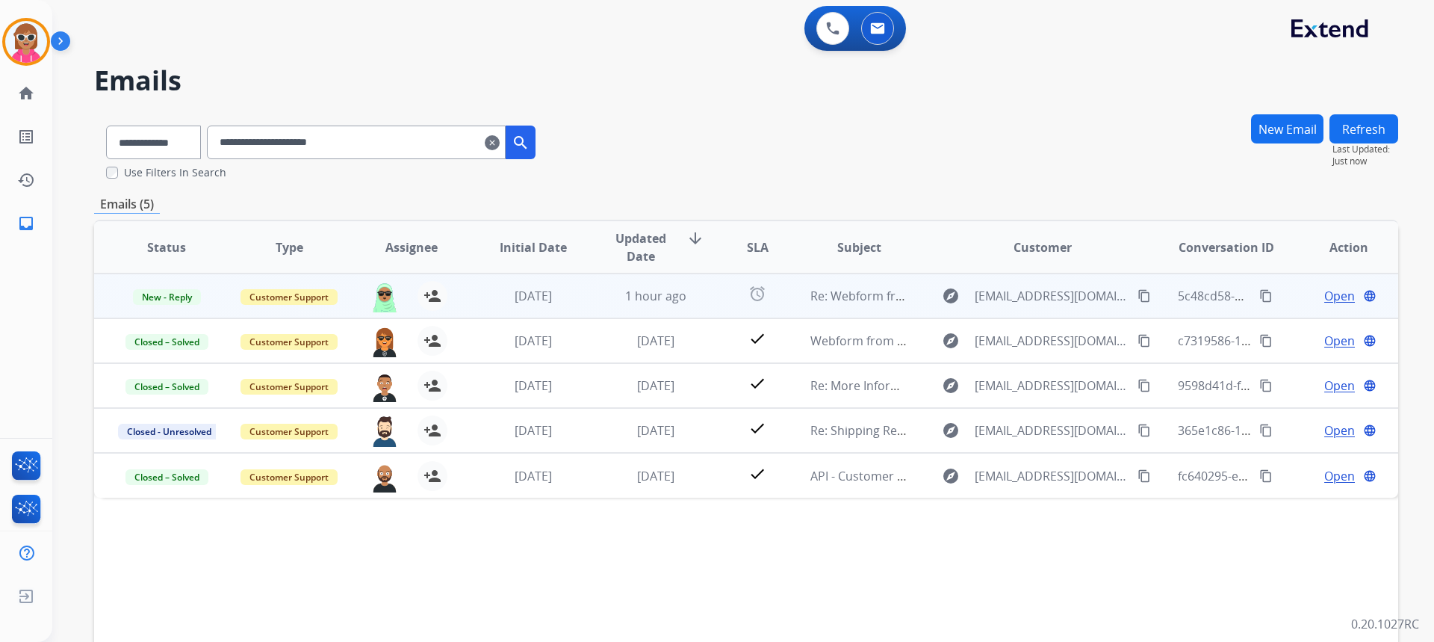
click at [715, 295] on td "alarm" at bounding box center [745, 295] width 81 height 45
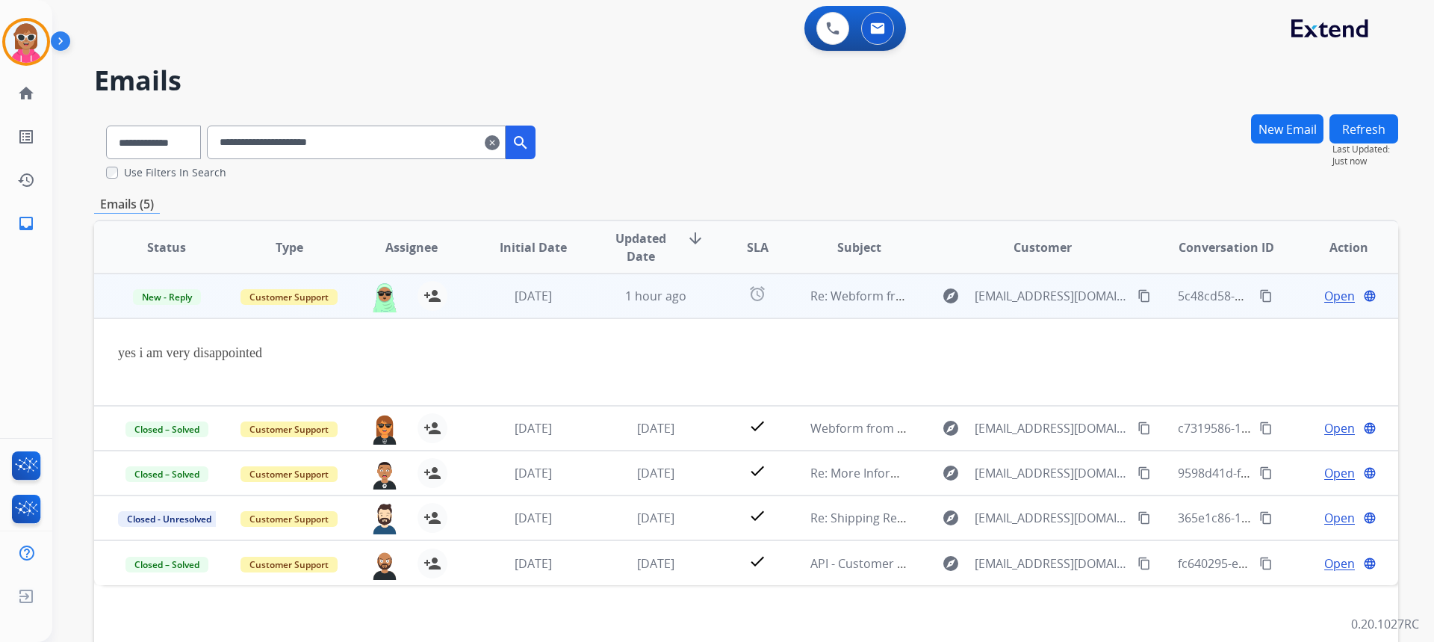
click at [1324, 292] on span "Open" at bounding box center [1339, 296] width 31 height 18
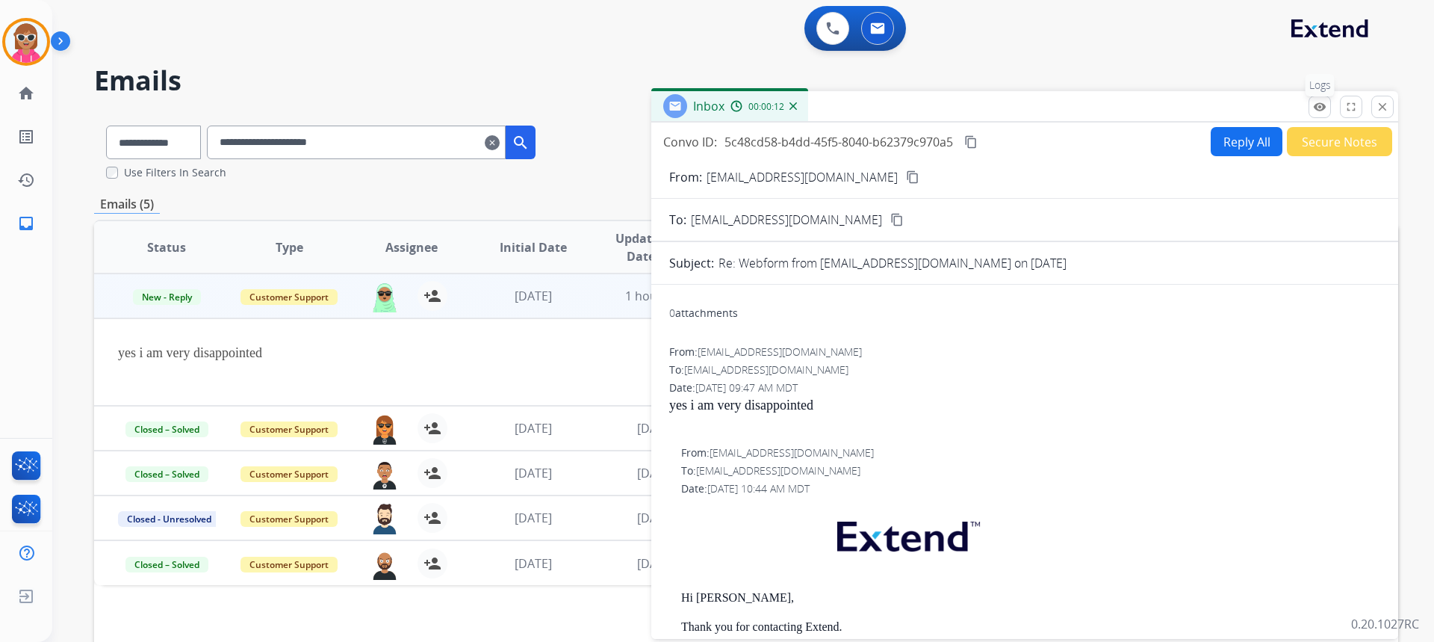
click at [1317, 111] on mat-icon "remove_red_eye" at bounding box center [1319, 106] width 13 height 13
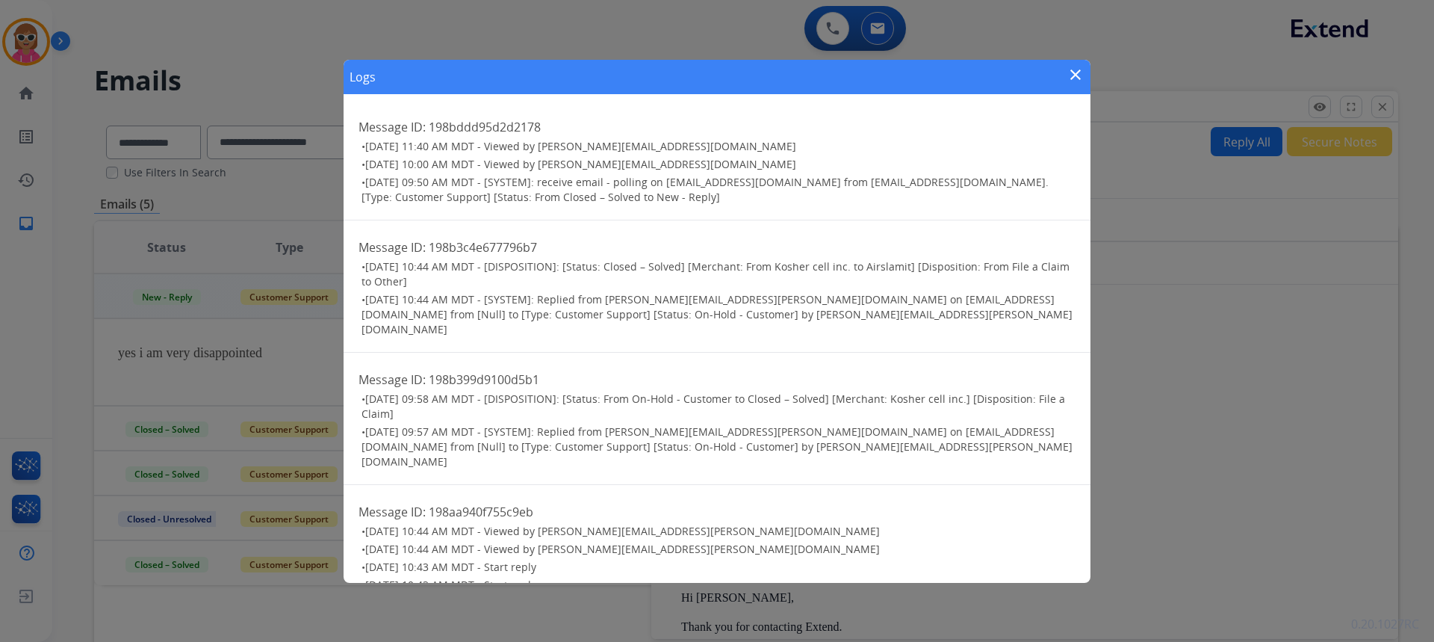
click at [1079, 73] on mat-icon "close" at bounding box center [1076, 75] width 18 height 18
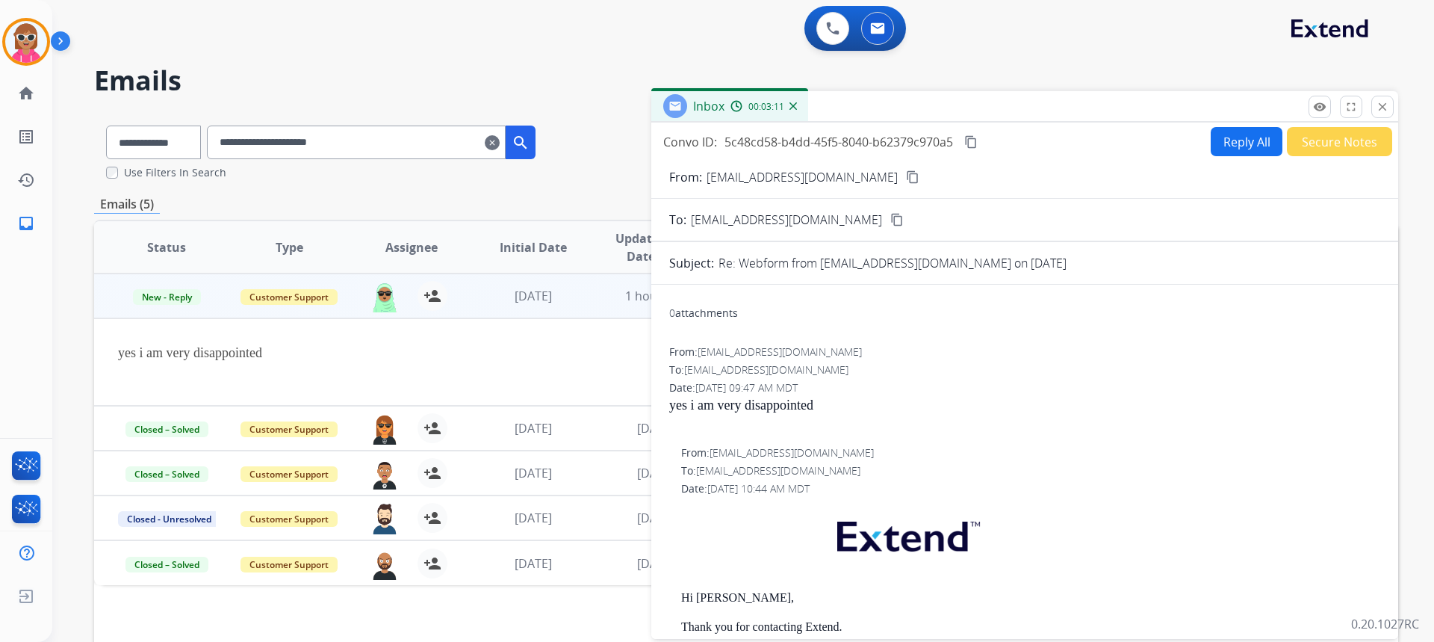
click at [906, 176] on mat-icon "content_copy" at bounding box center [912, 176] width 13 height 13
click at [1379, 108] on mat-icon "close" at bounding box center [1382, 106] width 13 height 13
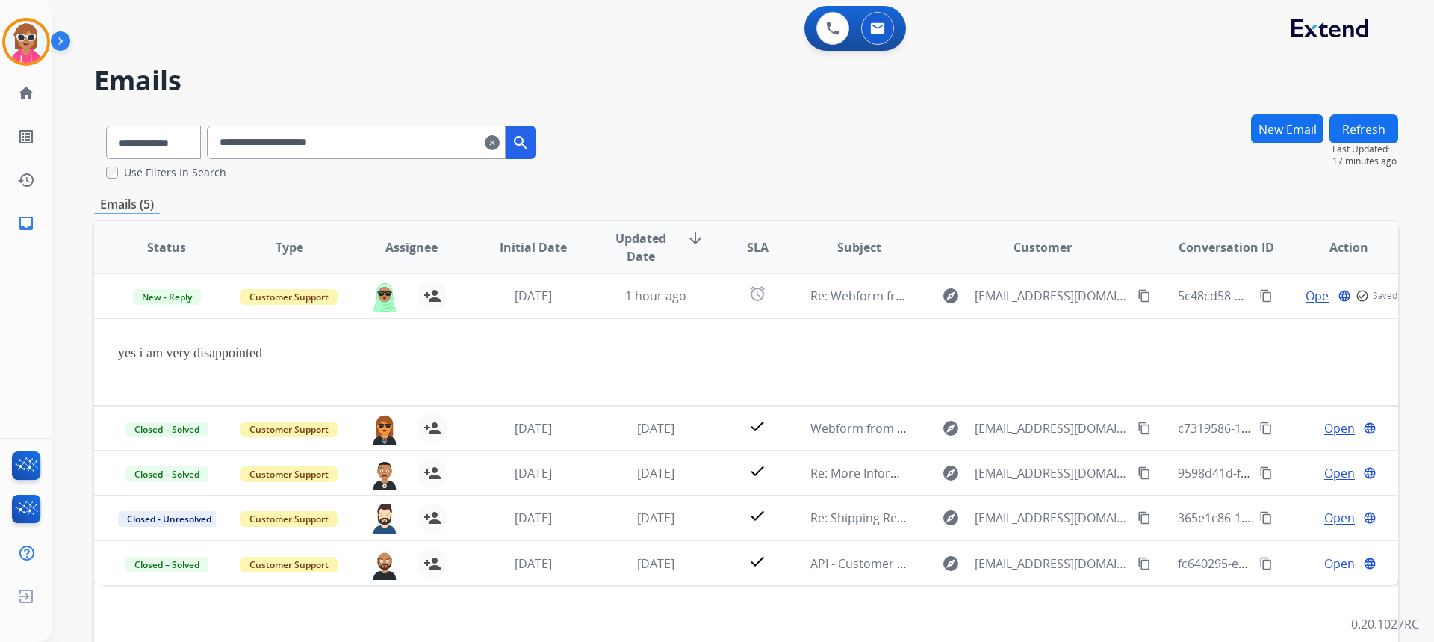
click at [1370, 123] on button "Refresh" at bounding box center [1363, 128] width 69 height 29
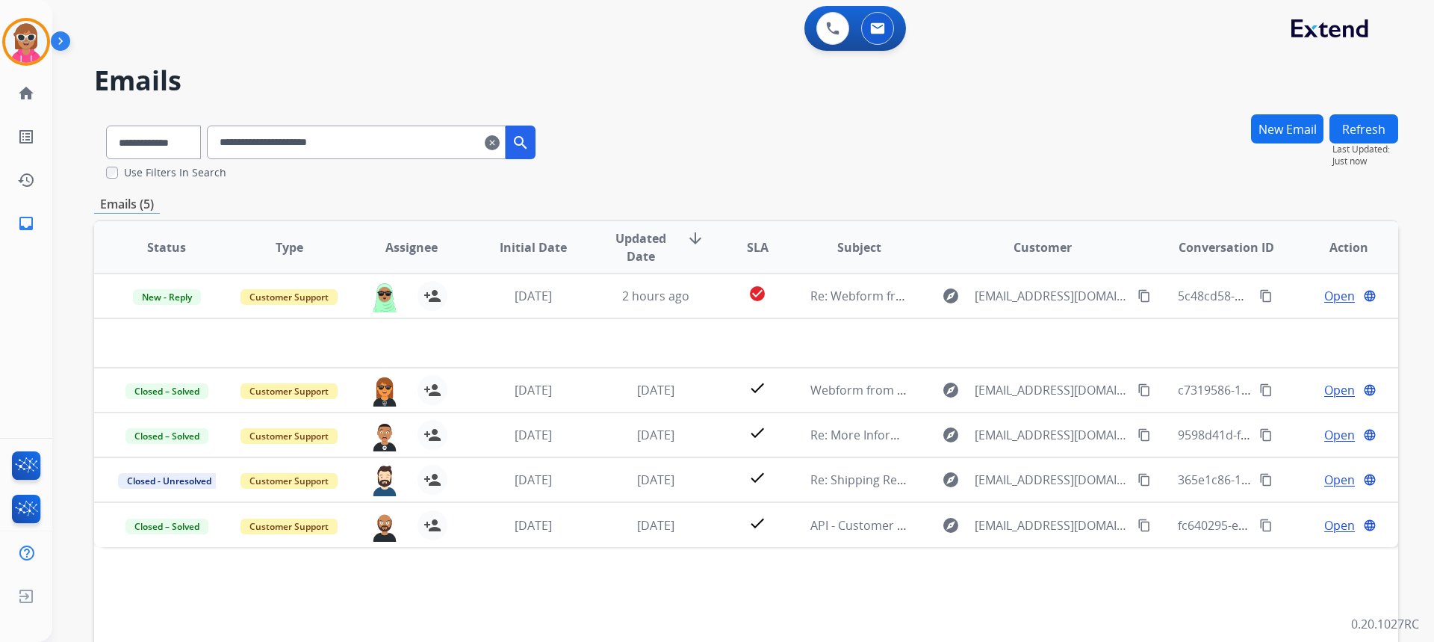
click at [500, 143] on mat-icon "clear" at bounding box center [492, 143] width 15 height 18
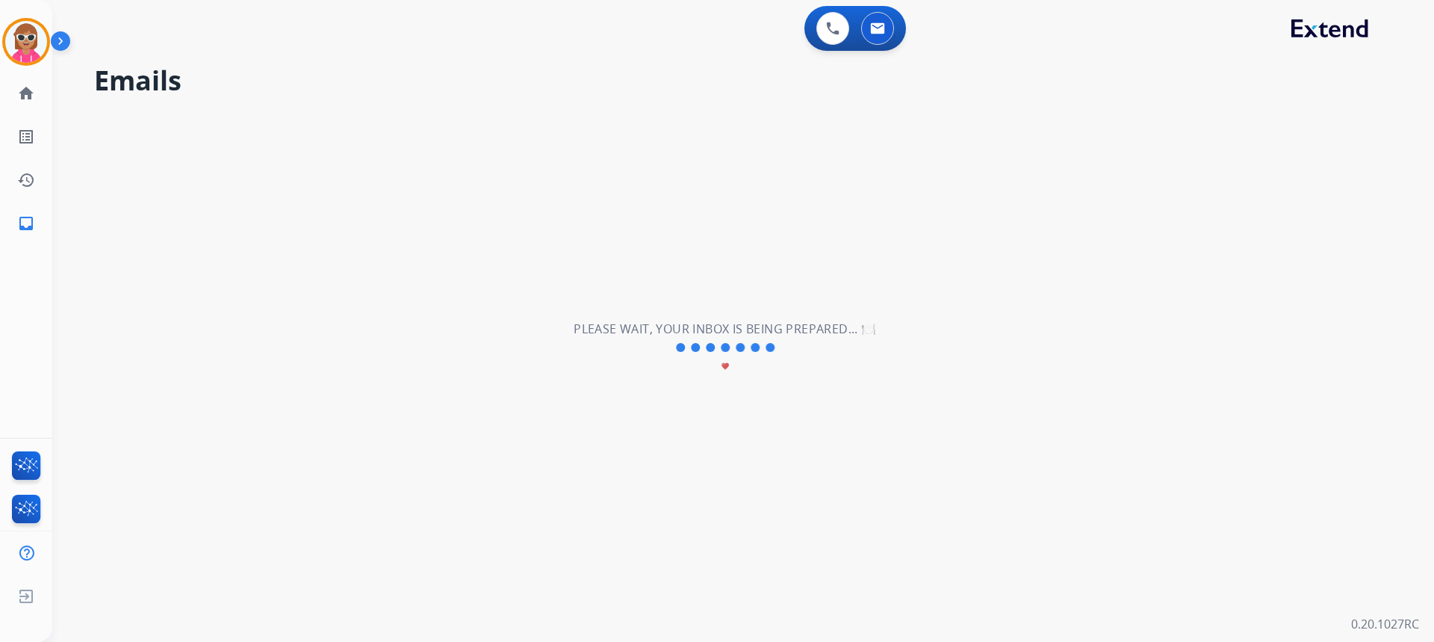
select select "**********"
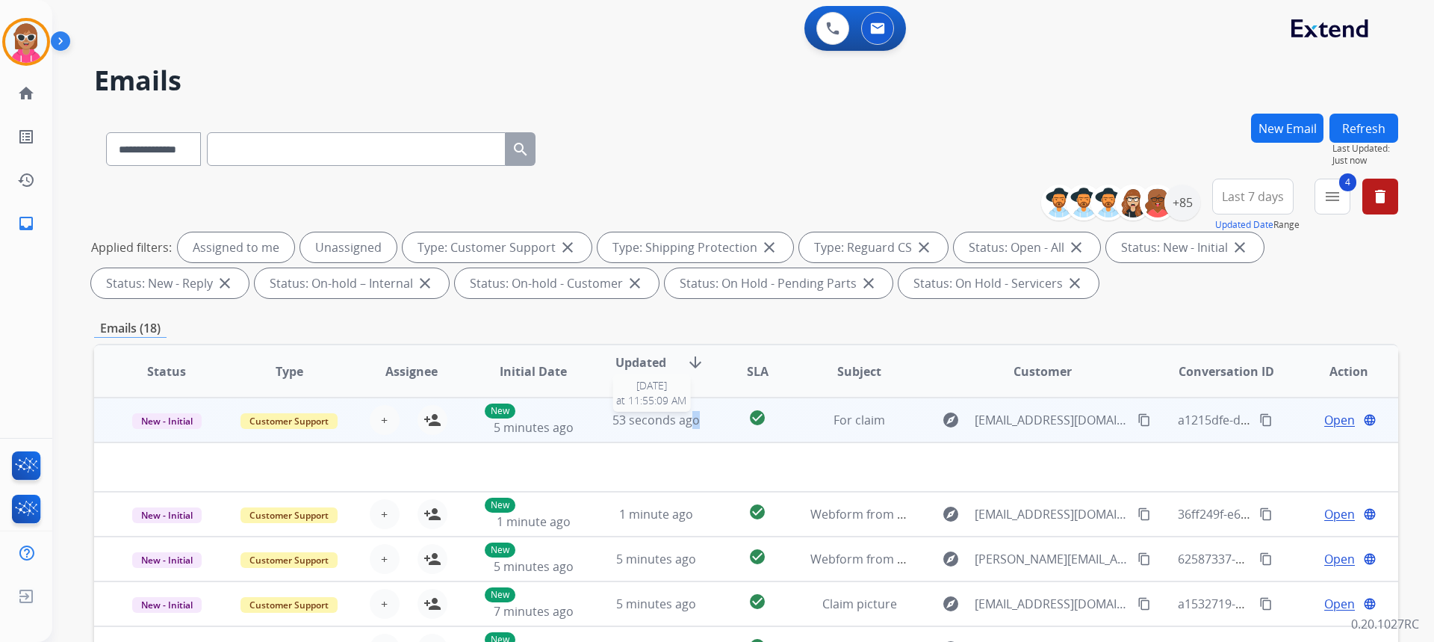
click at [692, 423] on span "53 seconds ago" at bounding box center [655, 420] width 87 height 16
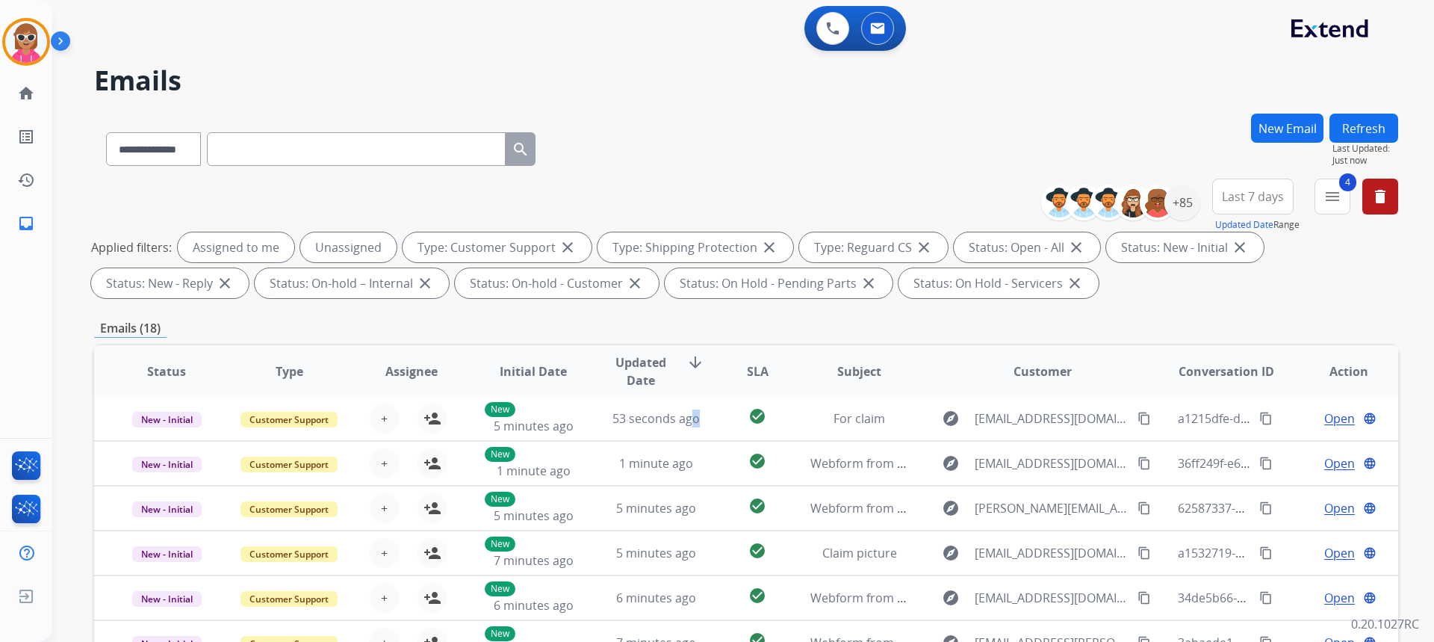
scroll to position [280, 0]
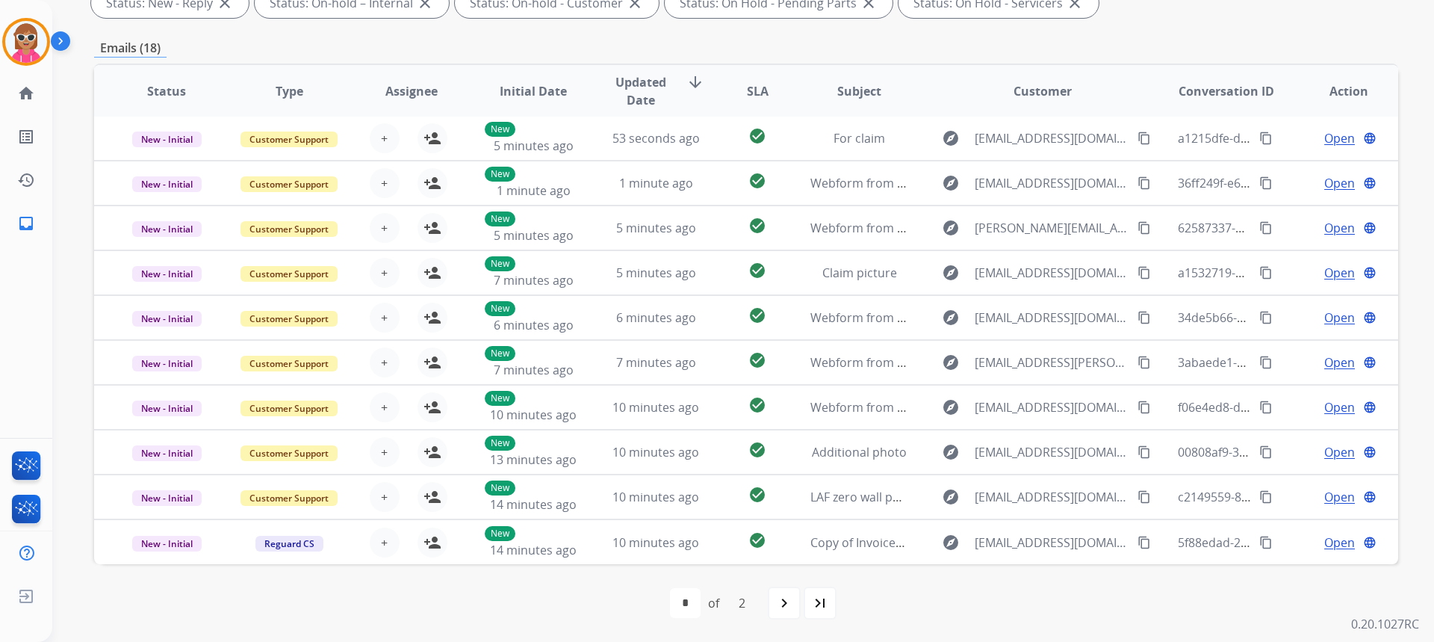
click at [771, 598] on div "navigate_next" at bounding box center [784, 602] width 33 height 33
select select "*"
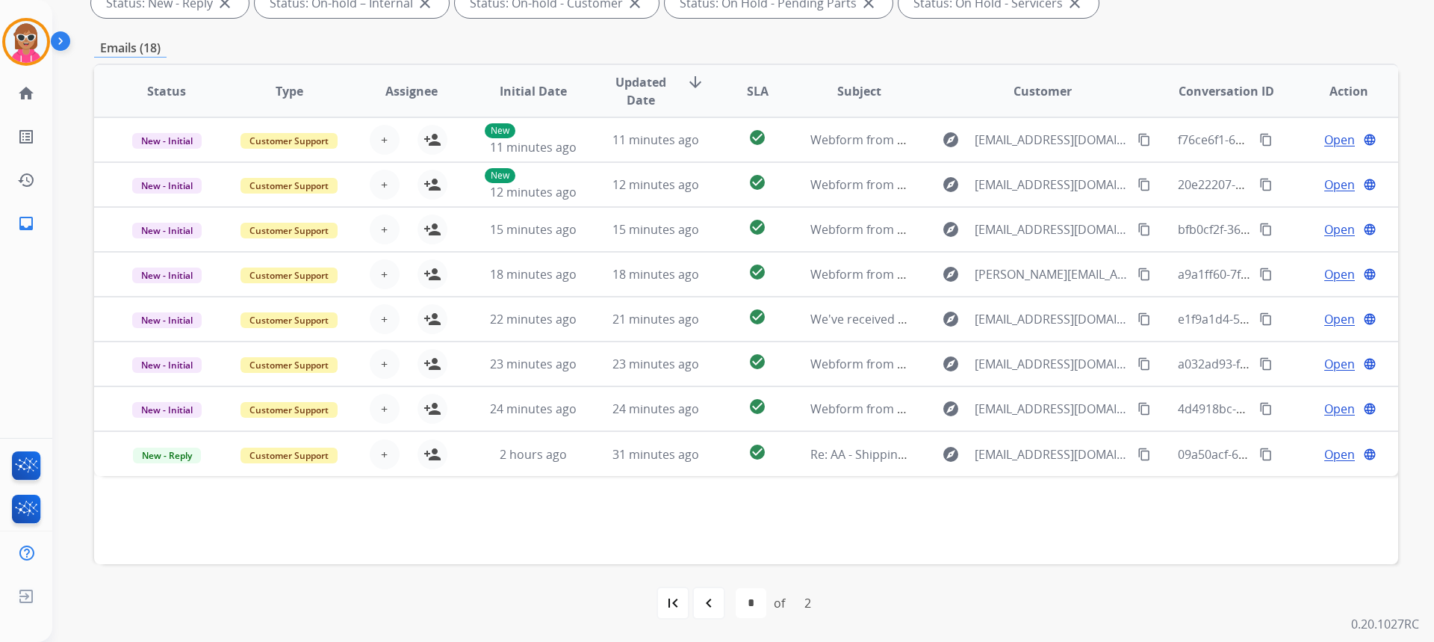
click at [901, 559] on div "Status Type Assignee Initial Date Updated Date arrow_downward SLA Subject Custo…" at bounding box center [746, 313] width 1304 height 500
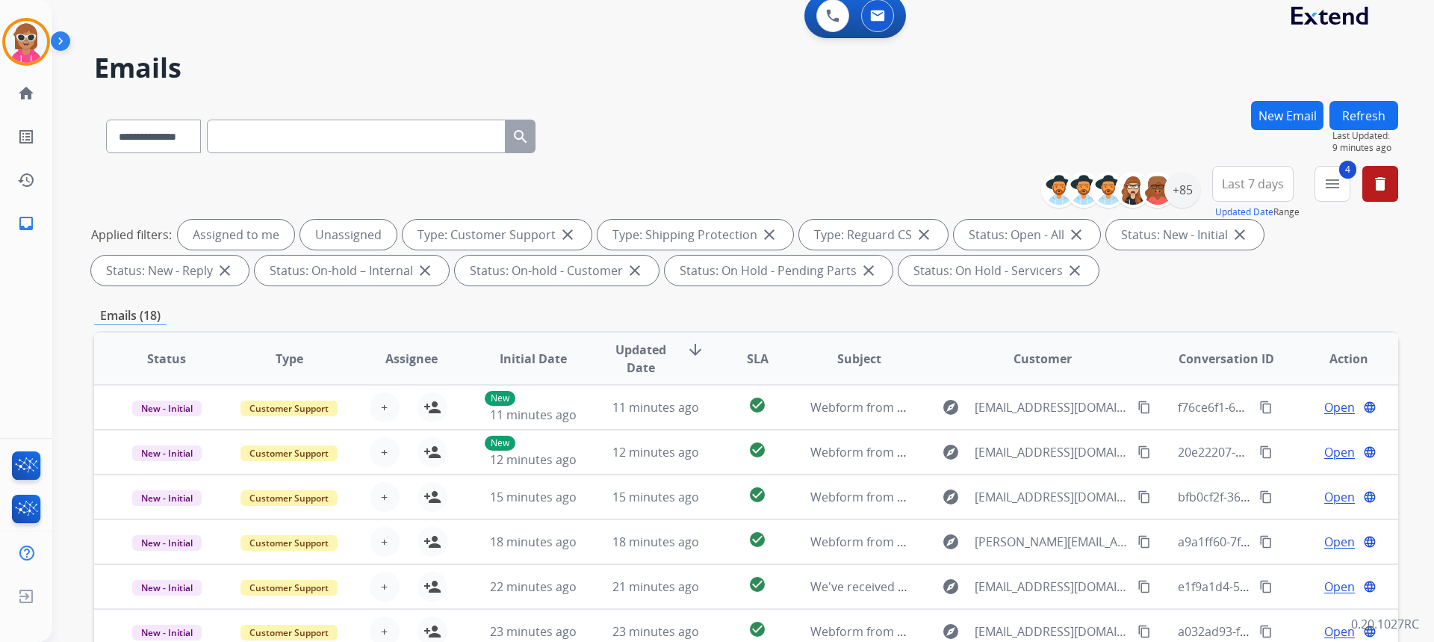
scroll to position [0, 0]
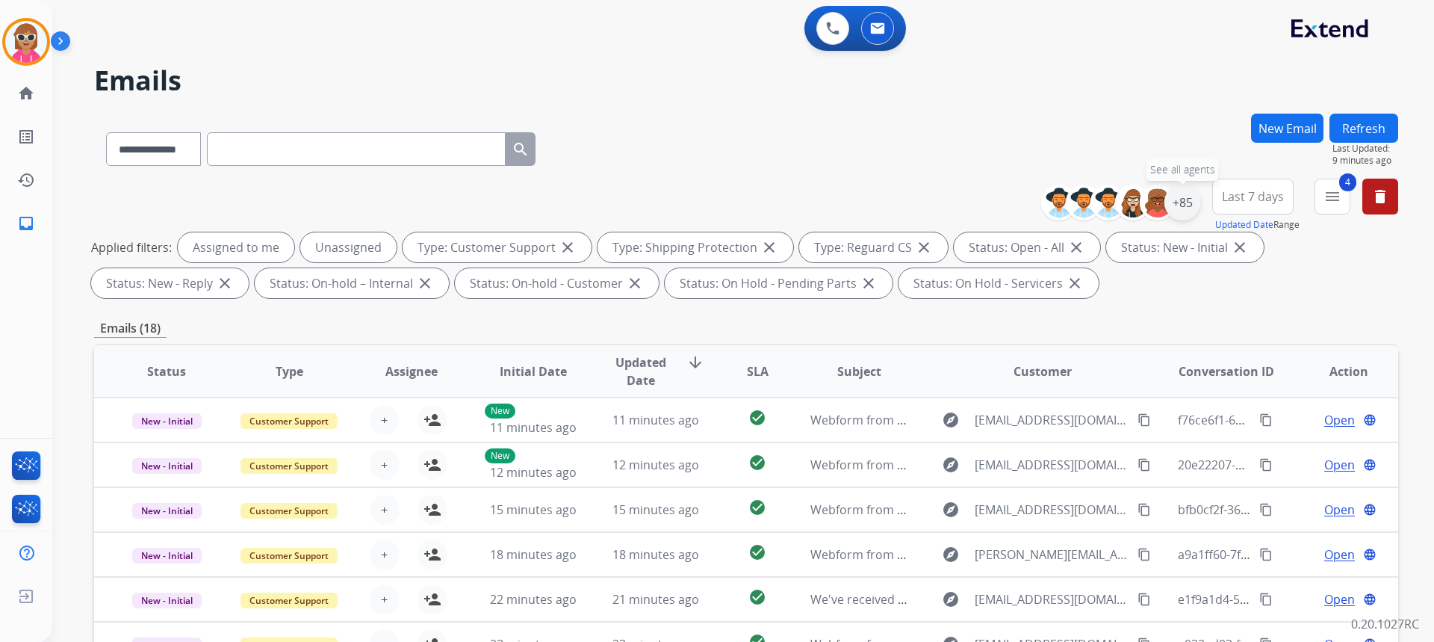
click at [1176, 200] on div "+85" at bounding box center [1182, 202] width 36 height 36
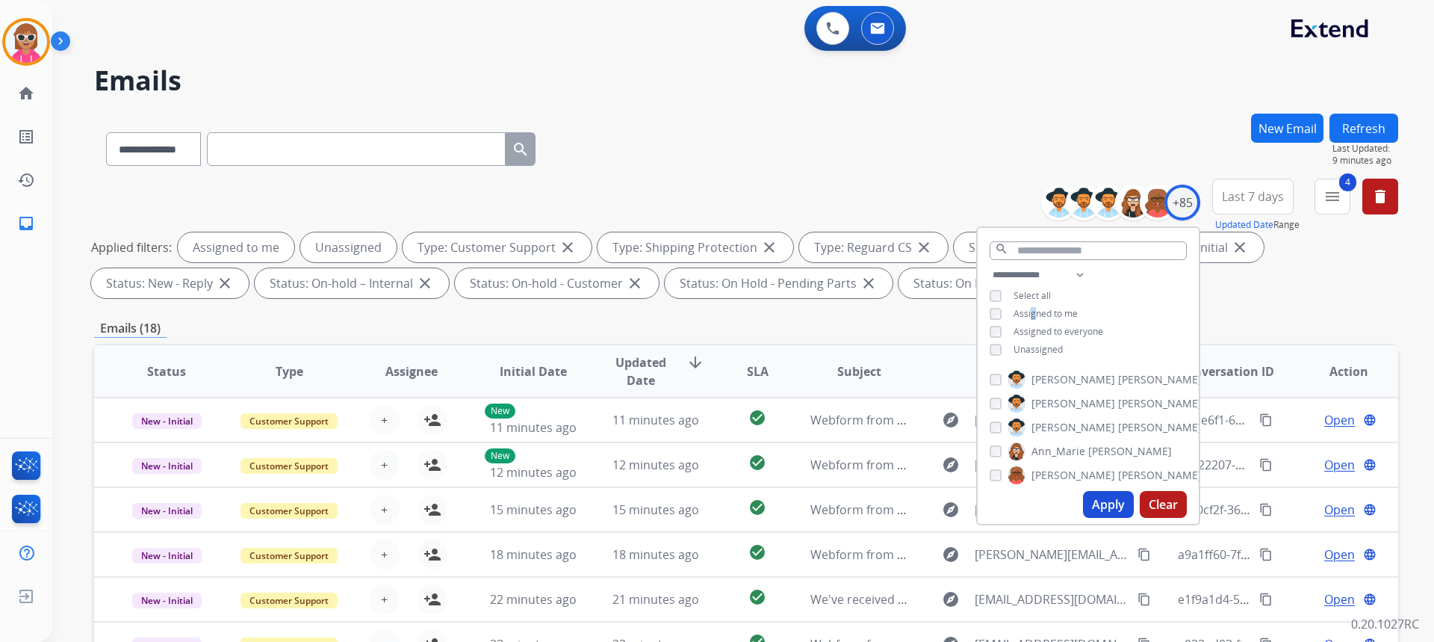
click at [1031, 314] on span "Assigned to me" at bounding box center [1046, 313] width 64 height 13
drag, startPoint x: 1023, startPoint y: 342, endPoint x: 1028, endPoint y: 322, distance: 21.0
click at [1023, 341] on div "**********" at bounding box center [1088, 314] width 221 height 96
click at [1037, 351] on span "Unassigned" at bounding box center [1038, 349] width 49 height 13
click at [1043, 255] on input "text" at bounding box center [1088, 250] width 197 height 19
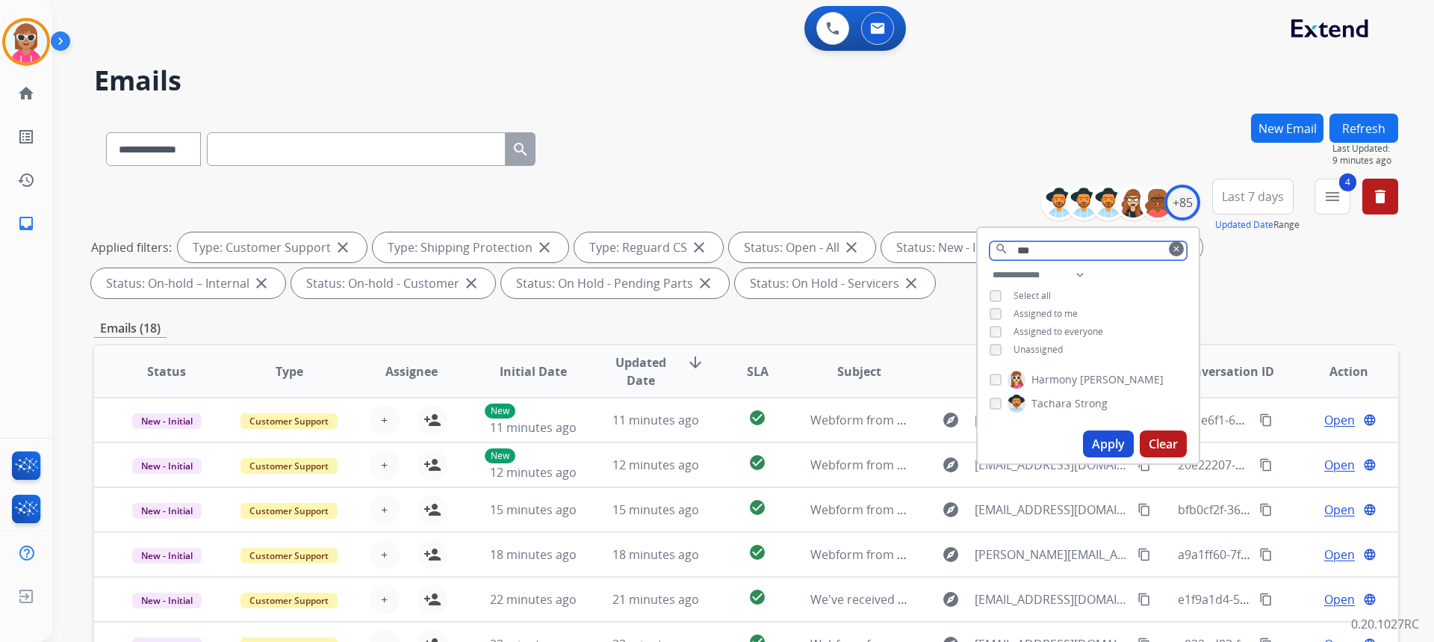
type input "***"
click at [1064, 370] on label "Harmony [PERSON_NAME]" at bounding box center [1086, 379] width 156 height 18
click at [1085, 451] on button "Apply" at bounding box center [1108, 443] width 51 height 27
select select "*"
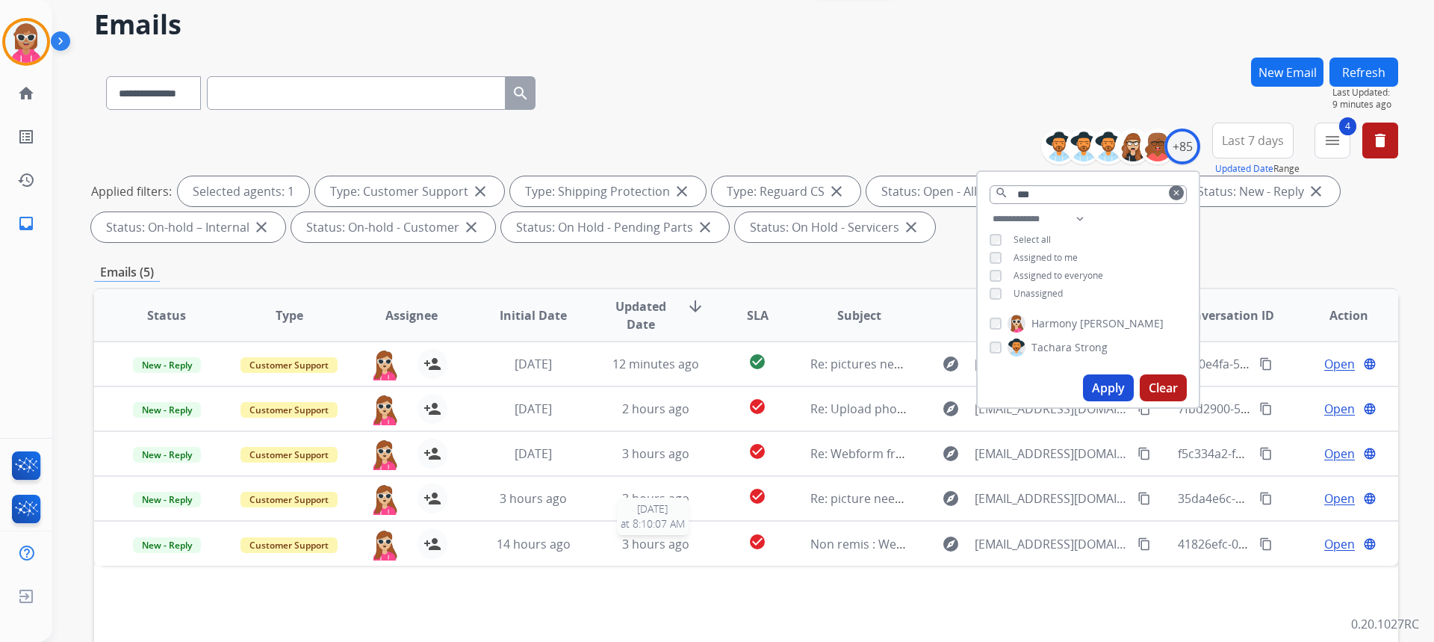
scroll to position [280, 0]
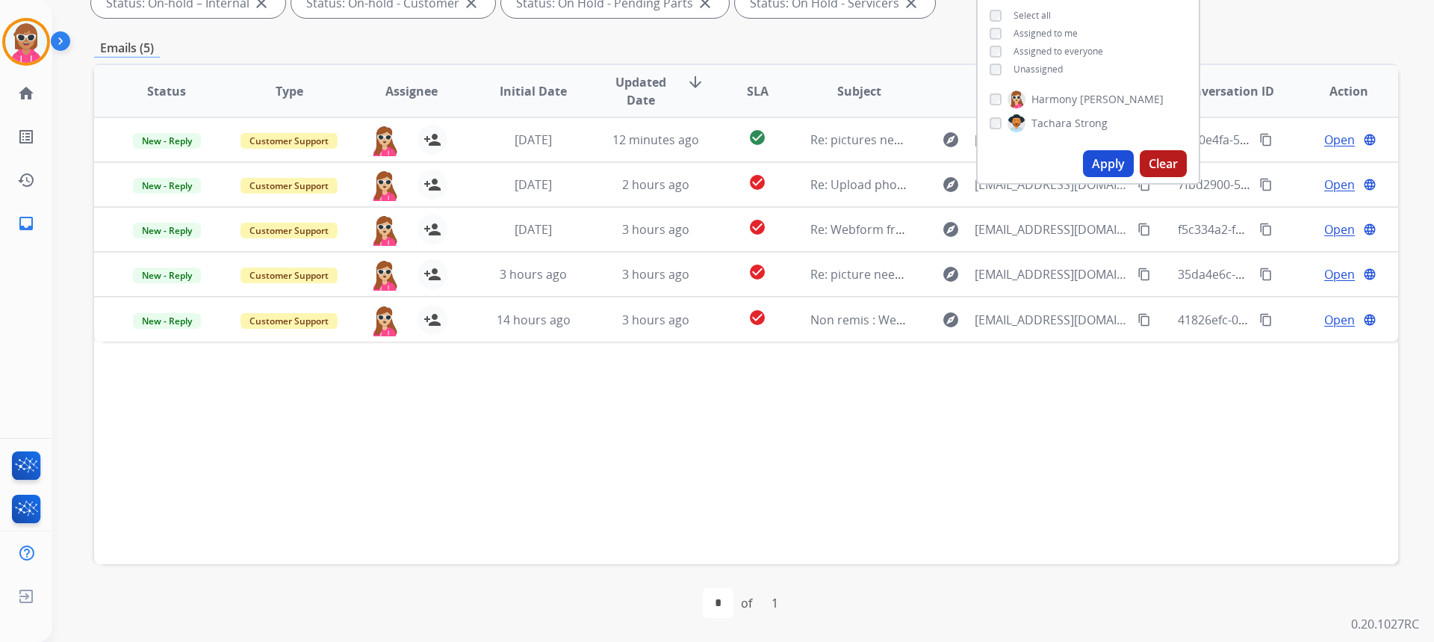
drag, startPoint x: 932, startPoint y: 468, endPoint x: 948, endPoint y: 438, distance: 33.7
click at [932, 468] on div "Status Type Assignee Initial Date Updated Date arrow_downward SLA Subject Custo…" at bounding box center [746, 313] width 1304 height 500
